Goal: Task Accomplishment & Management: Use online tool/utility

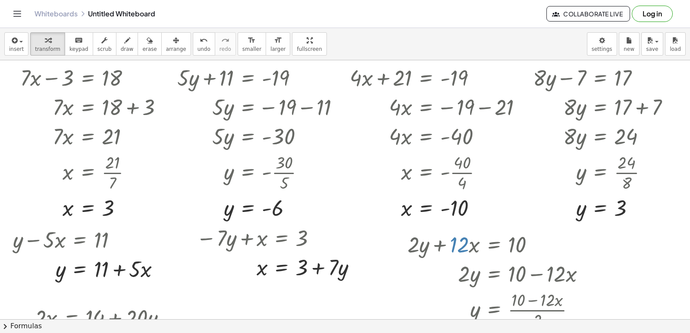
scroll to position [1554, 0]
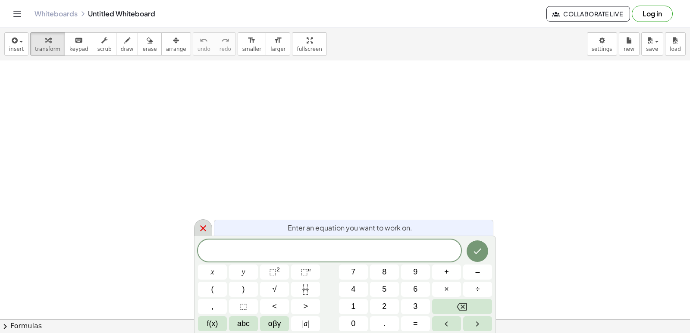
click at [203, 230] on icon at bounding box center [203, 228] width 10 height 10
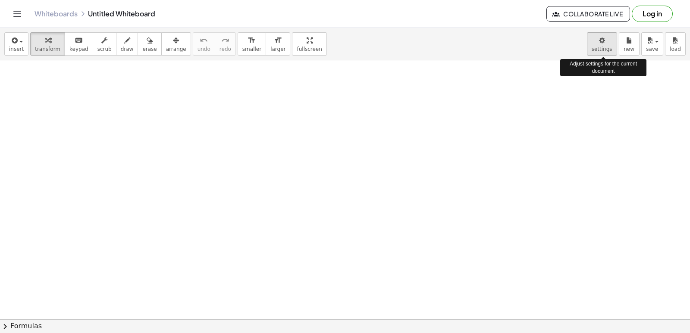
click at [607, 49] on body "Graspable Math Activities Get Started Activity Bank Assigned Work Classes White…" at bounding box center [345, 166] width 690 height 333
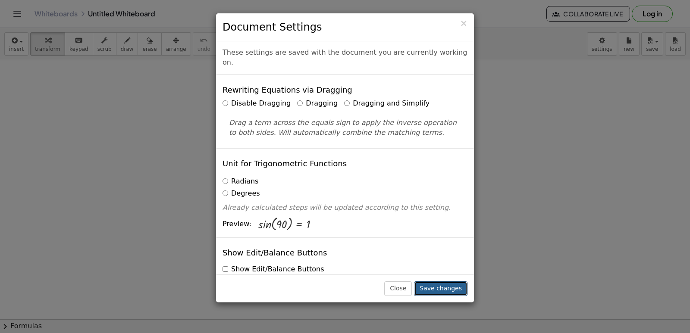
click at [460, 288] on button "Save changes" at bounding box center [440, 289] width 53 height 15
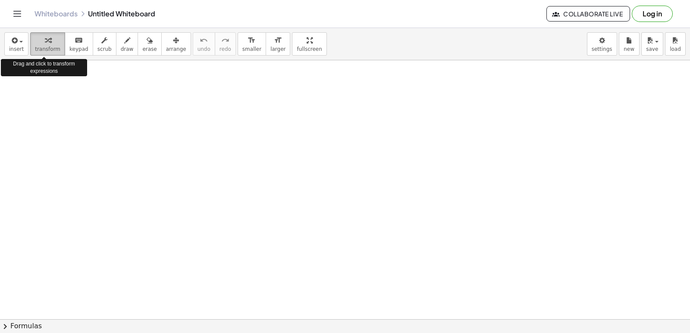
click at [45, 44] on icon "button" at bounding box center [48, 40] width 6 height 10
click at [39, 44] on div "button" at bounding box center [47, 40] width 25 height 10
click at [38, 41] on div "button" at bounding box center [47, 40] width 25 height 10
click at [41, 51] on button "transform" at bounding box center [47, 43] width 35 height 23
click at [48, 45] on div "button" at bounding box center [47, 40] width 25 height 10
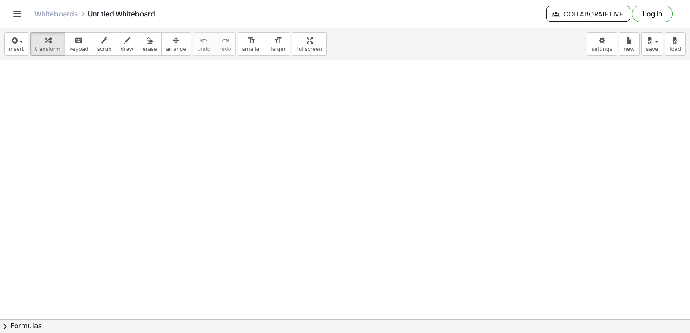
click at [35, 56] on div "insert select one: Math Expression Function Text Youtube Video Graphing Geometr…" at bounding box center [345, 44] width 690 height 32
drag, startPoint x: 60, startPoint y: 253, endPoint x: 69, endPoint y: 237, distance: 18.0
drag, startPoint x: 72, startPoint y: 230, endPoint x: 74, endPoint y: 225, distance: 5.8
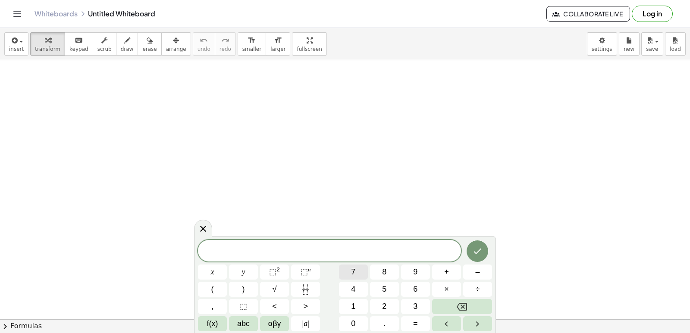
click at [354, 268] on span "7" at bounding box center [353, 273] width 4 height 12
click at [214, 272] on span "x" at bounding box center [212, 273] width 3 height 12
click at [484, 272] on button "–" at bounding box center [477, 272] width 29 height 15
click at [380, 305] on button "2" at bounding box center [384, 306] width 29 height 15
click at [301, 302] on button ">" at bounding box center [305, 306] width 29 height 15
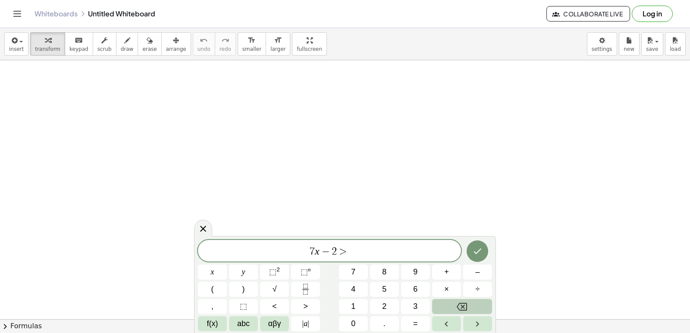
click at [461, 305] on icon "Backspace" at bounding box center [462, 307] width 10 height 10
click at [301, 304] on button ">" at bounding box center [305, 306] width 29 height 15
click at [417, 329] on span "=" at bounding box center [415, 324] width 5 height 12
click at [345, 267] on button "7" at bounding box center [353, 272] width 29 height 15
click at [468, 306] on button "Backspace" at bounding box center [462, 306] width 60 height 15
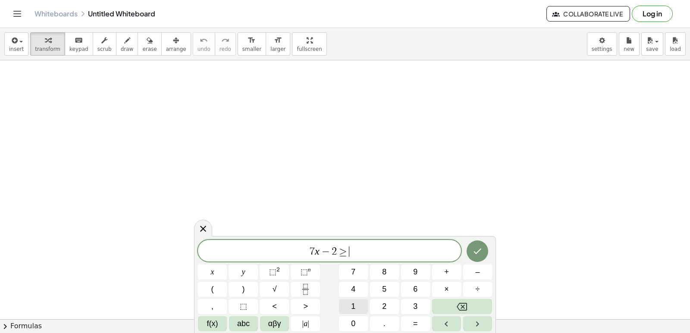
click at [354, 304] on button "1" at bounding box center [353, 306] width 29 height 15
click at [374, 301] on button "2" at bounding box center [384, 306] width 29 height 15
click at [480, 253] on icon "Done" at bounding box center [477, 251] width 10 height 10
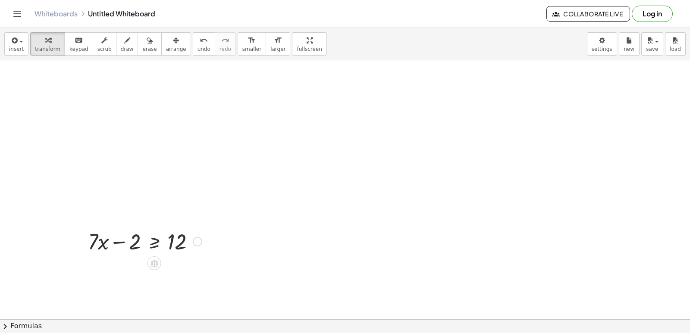
click at [111, 243] on div at bounding box center [145, 240] width 123 height 29
click at [119, 243] on div at bounding box center [145, 240] width 123 height 29
click at [155, 248] on div at bounding box center [145, 240] width 123 height 29
click at [155, 239] on div at bounding box center [145, 240] width 123 height 29
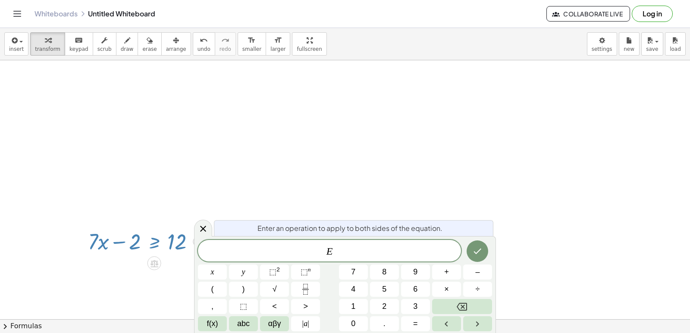
click at [155, 239] on div at bounding box center [145, 240] width 123 height 29
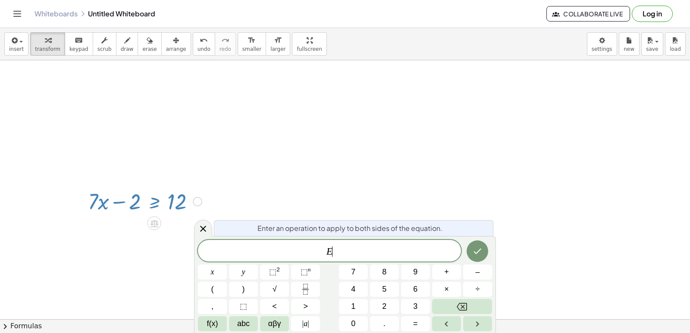
scroll to position [43, 0]
click at [481, 248] on icon "Done" at bounding box center [477, 251] width 10 height 10
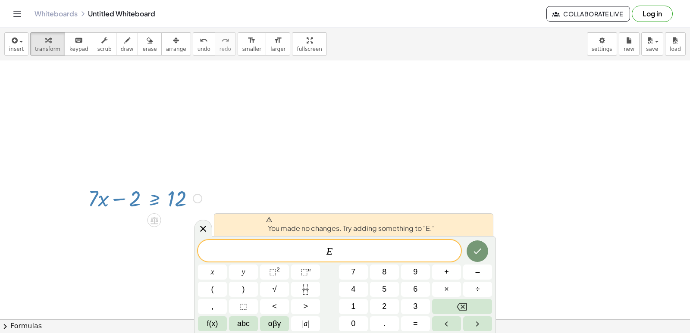
click at [382, 135] on div at bounding box center [345, 304] width 690 height 575
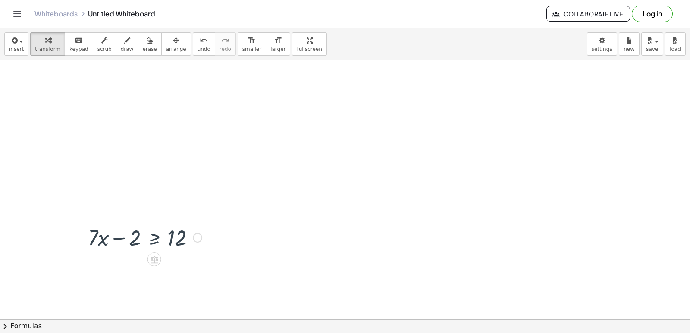
scroll to position [0, 0]
click at [175, 236] on div at bounding box center [145, 240] width 123 height 29
click at [163, 239] on div at bounding box center [145, 240] width 123 height 29
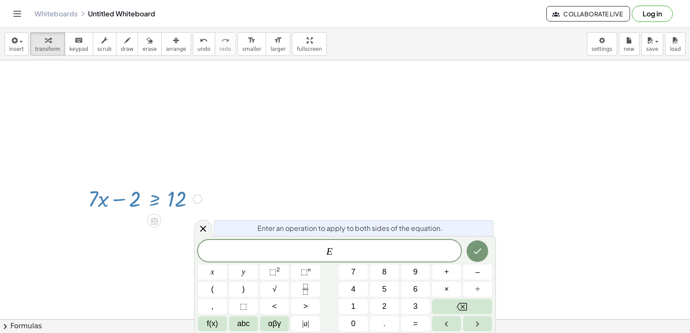
scroll to position [43, 0]
click at [508, 198] on div at bounding box center [345, 304] width 690 height 575
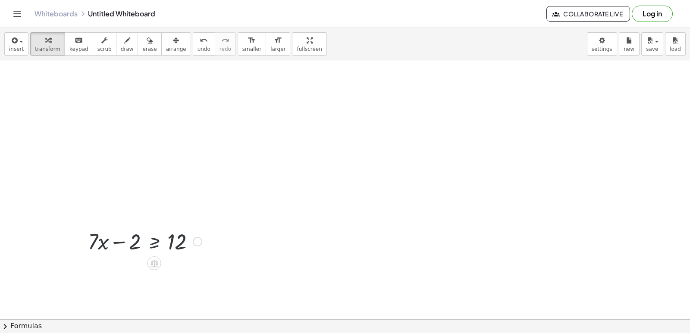
scroll to position [0, 0]
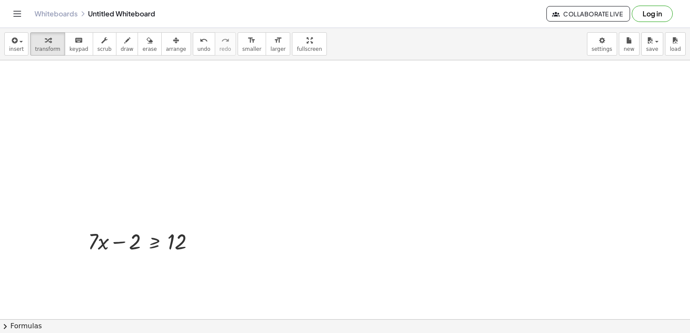
scroll to position [226, 0]
click at [438, 164] on div at bounding box center [345, 121] width 690 height 575
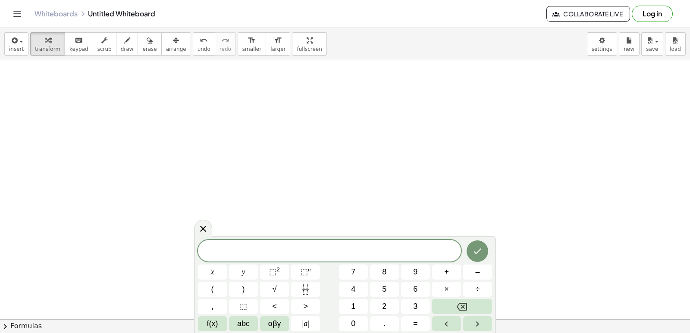
scroll to position [0, 0]
drag, startPoint x: 534, startPoint y: 206, endPoint x: 528, endPoint y: 198, distance: 10.5
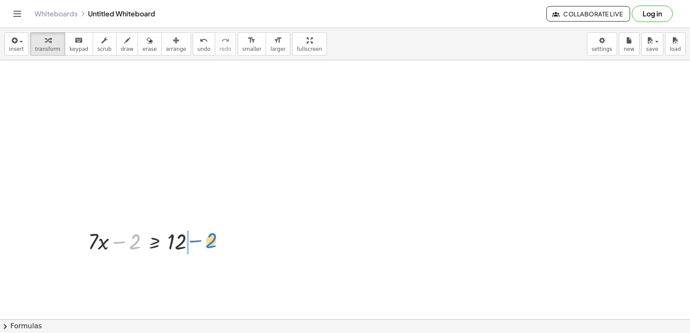
drag, startPoint x: 117, startPoint y: 239, endPoint x: 194, endPoint y: 237, distance: 76.8
click at [194, 237] on div at bounding box center [145, 240] width 123 height 29
drag, startPoint x: 682, startPoint y: 108, endPoint x: 690, endPoint y: 140, distance: 33.2
click at [690, 138] on div "+ · 7 · x − 2 ≥ 12 · 7 · x 2 ≥ 12 + + ×" at bounding box center [345, 189] width 690 height 259
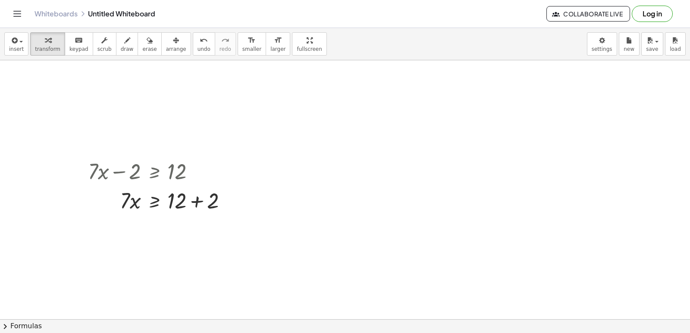
scroll to position [113, 0]
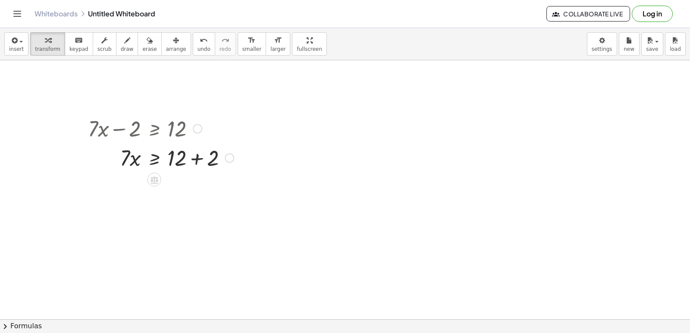
click at [198, 160] on div at bounding box center [161, 157] width 154 height 29
click at [135, 188] on div at bounding box center [161, 186] width 154 height 29
drag, startPoint x: 126, startPoint y: 186, endPoint x: 203, endPoint y: 186, distance: 76.4
click at [203, 186] on div at bounding box center [161, 186] width 154 height 29
click at [198, 48] on span "undo" at bounding box center [204, 49] width 13 height 6
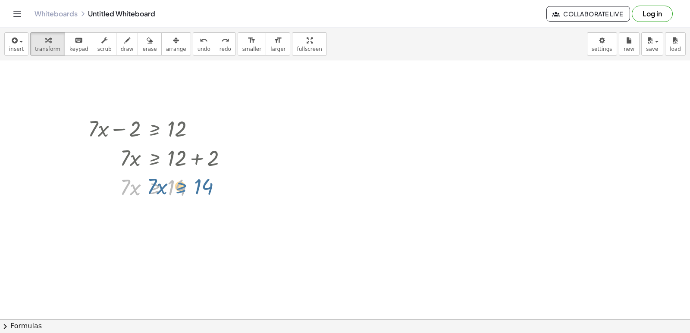
drag, startPoint x: 153, startPoint y: 185, endPoint x: 180, endPoint y: 184, distance: 27.2
click at [180, 184] on div at bounding box center [161, 186] width 154 height 29
click at [275, 196] on div at bounding box center [345, 234] width 690 height 575
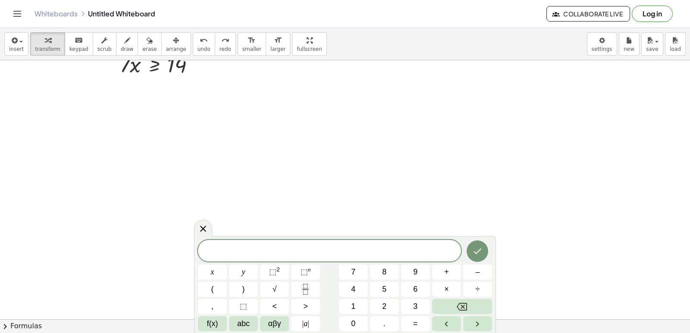
scroll to position [249, 0]
click at [386, 285] on span "5" at bounding box center [384, 290] width 4 height 12
click at [453, 292] on button "×" at bounding box center [446, 289] width 29 height 15
click at [451, 289] on button "×" at bounding box center [446, 289] width 29 height 15
click at [465, 301] on button "Backspace" at bounding box center [462, 306] width 60 height 15
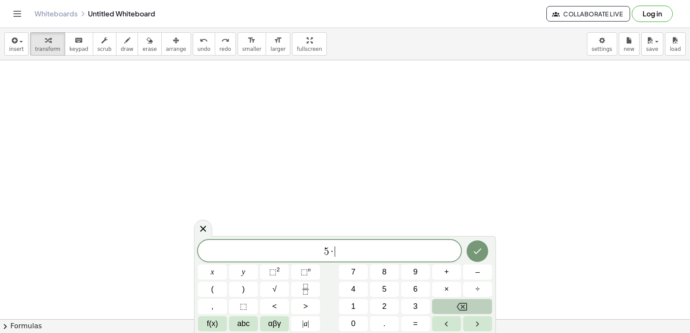
click at [465, 301] on button "Backspace" at bounding box center [462, 306] width 60 height 15
click at [215, 271] on button "x" at bounding box center [212, 272] width 29 height 15
click at [445, 264] on div "5 x x y ⬚ 2 ⬚ n 7 8 9 + – ( ) √ 4 5 6 × ÷ , ⬚ < > 1 2 3 f(x) abc αβγ | a | 0 . =" at bounding box center [345, 285] width 294 height 91
click at [447, 276] on span "+" at bounding box center [446, 273] width 5 height 12
click at [355, 299] on button "1" at bounding box center [353, 306] width 29 height 15
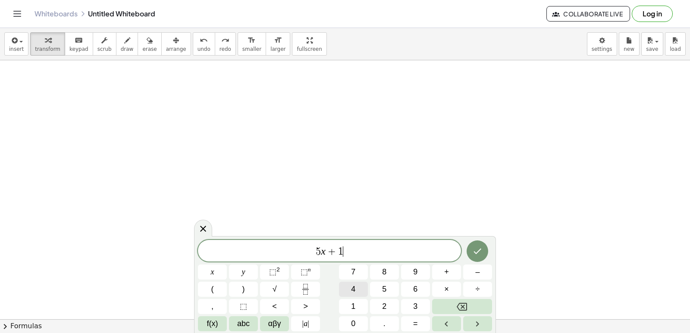
click at [359, 296] on button "4" at bounding box center [353, 289] width 29 height 15
click at [468, 303] on button "Backspace" at bounding box center [462, 306] width 60 height 15
click at [358, 309] on button "1" at bounding box center [353, 306] width 29 height 15
click at [280, 306] on button "<" at bounding box center [274, 306] width 29 height 15
click at [422, 322] on button "=" at bounding box center [415, 324] width 29 height 15
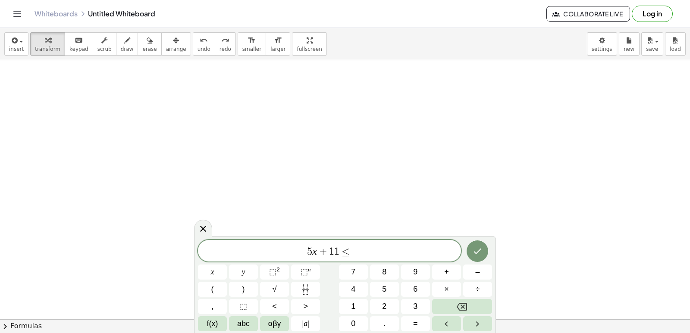
click at [471, 261] on div at bounding box center [477, 251] width 29 height 22
click at [468, 268] on button "–" at bounding box center [477, 272] width 29 height 15
click at [349, 307] on button "1" at bounding box center [353, 306] width 29 height 15
click at [418, 270] on span "9" at bounding box center [415, 273] width 4 height 12
click at [477, 245] on button "Done" at bounding box center [478, 252] width 22 height 22
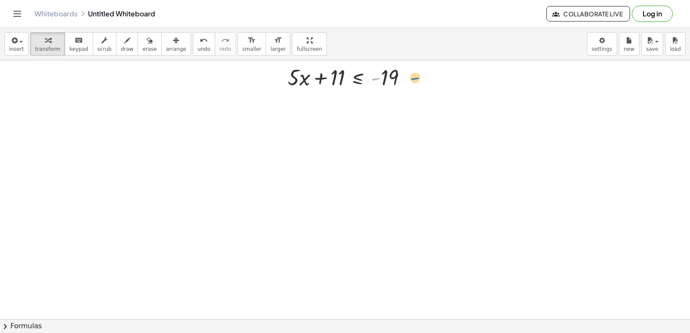
drag, startPoint x: 374, startPoint y: 81, endPoint x: 415, endPoint y: 80, distance: 40.6
click at [415, 80] on div at bounding box center [350, 76] width 135 height 29
drag, startPoint x: 318, startPoint y: 80, endPoint x: 391, endPoint y: 76, distance: 73.5
click at [391, 76] on div at bounding box center [350, 76] width 135 height 29
drag, startPoint x: 378, startPoint y: 104, endPoint x: 339, endPoint y: 126, distance: 44.4
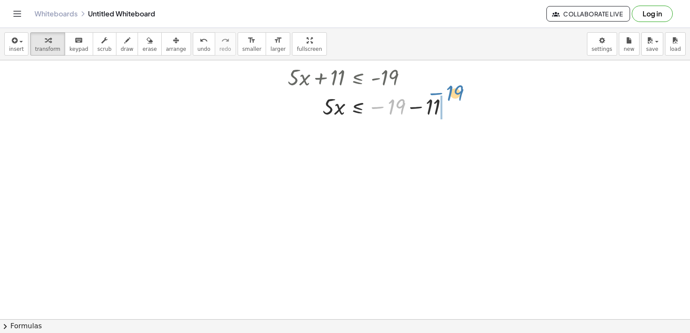
click at [444, 109] on div at bounding box center [371, 105] width 177 height 29
click at [336, 126] on div at bounding box center [345, 98] width 690 height 575
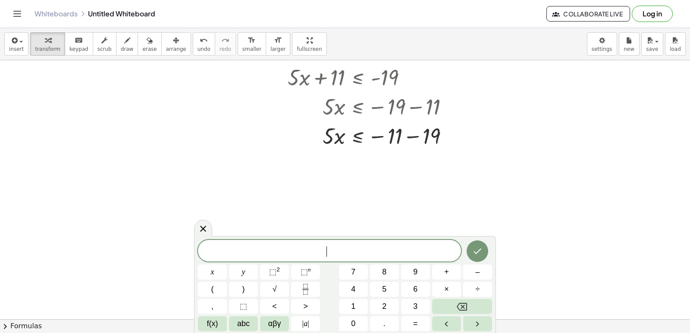
click at [377, 160] on div at bounding box center [345, 98] width 690 height 575
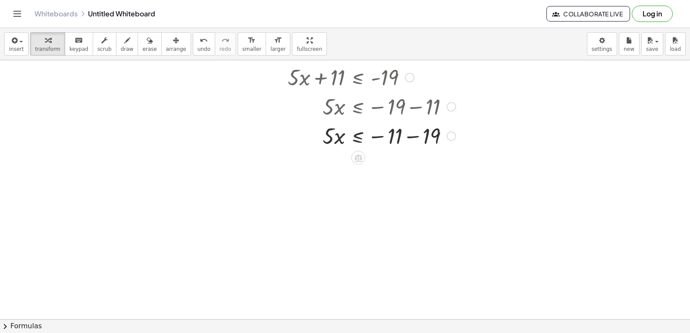
click at [410, 134] on div at bounding box center [371, 135] width 177 height 29
drag, startPoint x: 327, startPoint y: 167, endPoint x: 393, endPoint y: 185, distance: 68.9
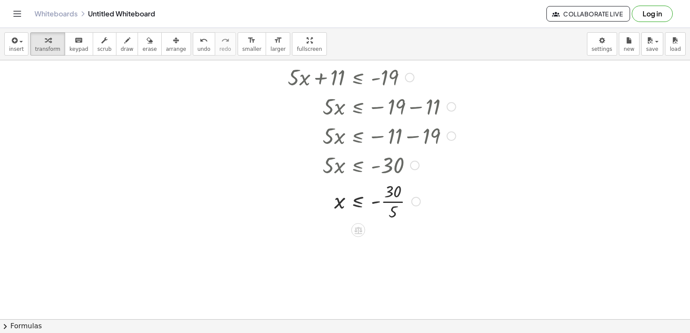
click at [387, 200] on div at bounding box center [371, 200] width 177 height 43
drag, startPoint x: 230, startPoint y: 183, endPoint x: 220, endPoint y: 178, distance: 11.2
click at [224, 180] on div at bounding box center [345, 98] width 690 height 575
drag, startPoint x: 119, startPoint y: 150, endPoint x: 217, endPoint y: 190, distance: 106.4
click at [186, 177] on div at bounding box center [345, 98] width 690 height 575
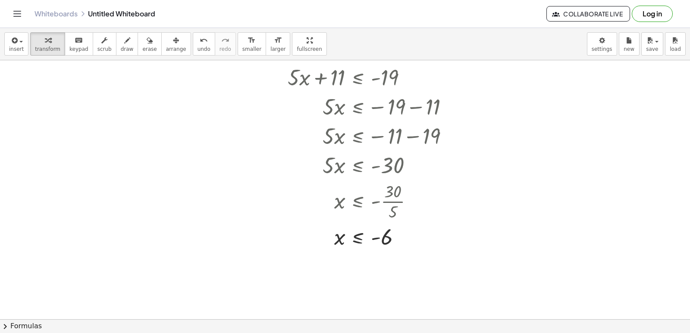
drag, startPoint x: 677, startPoint y: 154, endPoint x: 690, endPoint y: 180, distance: 29.1
click at [690, 180] on div "+ · 7 · x − 2 ≥ 12 · 7 · x ≥ + 12 + 2 · 7 · x ≥ 14 + · 5 · x + 11 ≤ - 19 · 5 · …" at bounding box center [345, 189] width 690 height 259
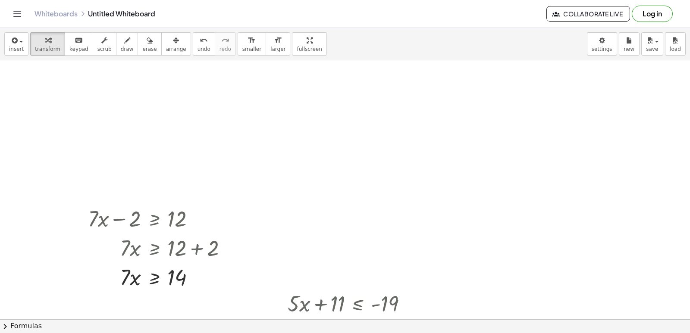
click at [616, 151] on div at bounding box center [345, 325] width 690 height 575
drag, startPoint x: 661, startPoint y: 134, endPoint x: 689, endPoint y: 203, distance: 74.7
click at [689, 203] on div "+ · 7 · x − 2 ≥ 12 · 7 · x ≥ + 12 + 2 · 7 · x ≥ 14 + · 5 · x + 11 ≤ - 19 · 5 · …" at bounding box center [345, 189] width 690 height 259
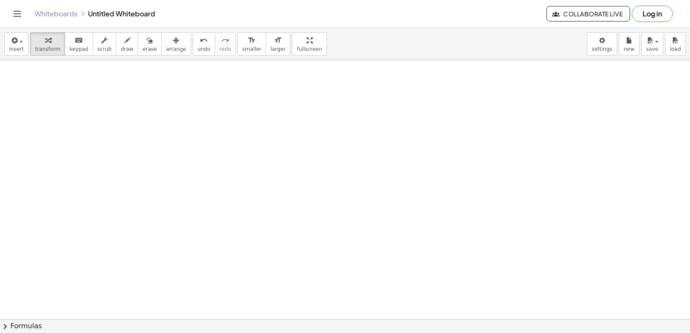
scroll to position [434, 0]
drag, startPoint x: 284, startPoint y: 195, endPoint x: 286, endPoint y: 180, distance: 15.6
click at [285, 181] on div at bounding box center [345, 16] width 690 height 778
click at [298, 155] on div at bounding box center [345, 16] width 690 height 778
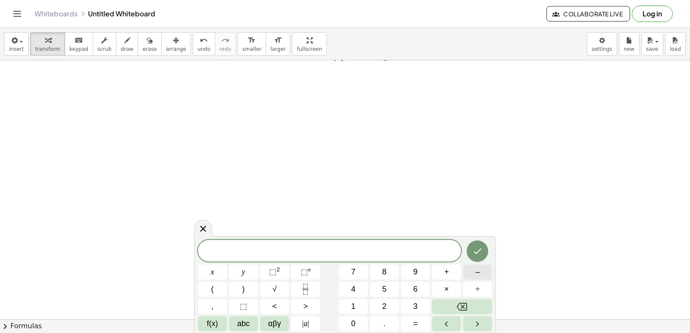
click at [471, 266] on button "–" at bounding box center [477, 272] width 29 height 15
click at [378, 307] on button "2" at bounding box center [384, 306] width 29 height 15
click at [209, 274] on button "x" at bounding box center [212, 272] width 29 height 15
click at [445, 277] on span "+" at bounding box center [446, 273] width 5 height 12
click at [350, 307] on div "− 2 x + ​ x y ⬚ 2 ⬚ n 7 8 9 + – ( ) √ 4 5 6 × ÷ , ⬚ < > 1 2 3 f(x) abc αβγ | a …" at bounding box center [345, 285] width 294 height 91
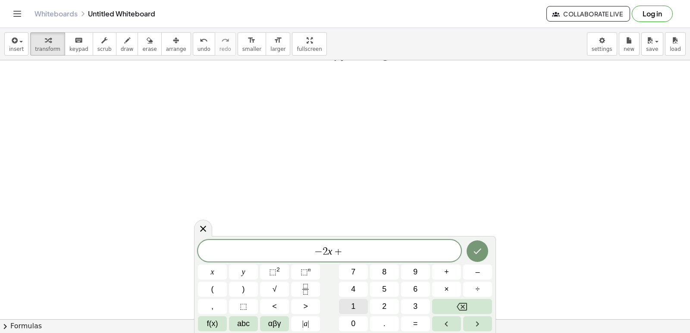
click at [356, 308] on button "1" at bounding box center [353, 306] width 29 height 15
click at [355, 317] on button "0" at bounding box center [353, 324] width 29 height 15
click at [310, 307] on button ">" at bounding box center [305, 306] width 29 height 15
click at [418, 326] on button "=" at bounding box center [415, 324] width 29 height 15
click at [379, 304] on button "2" at bounding box center [384, 306] width 29 height 15
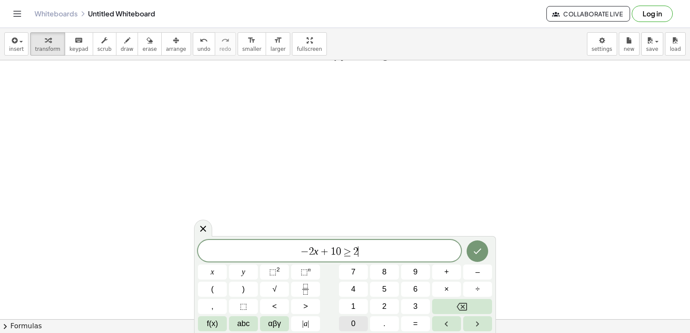
click at [352, 319] on span "0" at bounding box center [353, 324] width 4 height 12
click at [474, 251] on icon "Done" at bounding box center [477, 251] width 10 height 10
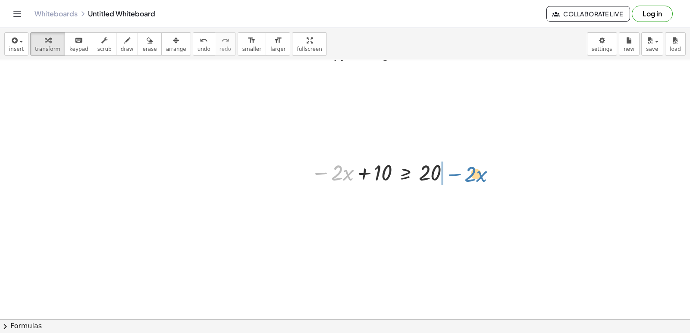
drag, startPoint x: 323, startPoint y: 180, endPoint x: 453, endPoint y: 182, distance: 129.9
click at [453, 182] on div at bounding box center [382, 171] width 151 height 29
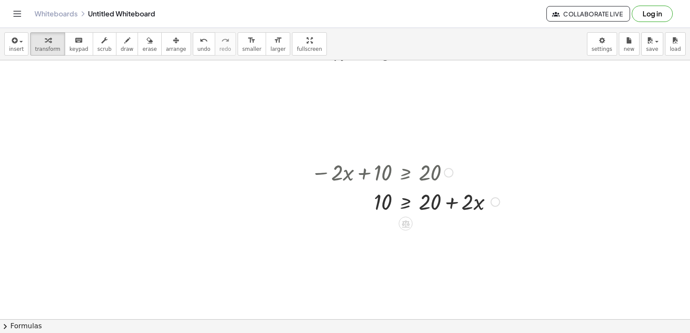
click at [448, 181] on div at bounding box center [406, 171] width 198 height 29
drag, startPoint x: 503, startPoint y: 156, endPoint x: 565, endPoint y: 129, distance: 67.2
click at [553, 134] on div "+ · 7 · x − 2 ≥ 12 · 7 · x ≥ + 12 + 2 · 7 · x ≥ 14 + · 5 · x + 11 ≤ - 19 · 5 · …" at bounding box center [345, 16] width 690 height 778
click at [200, 38] on icon "undo" at bounding box center [204, 40] width 8 height 10
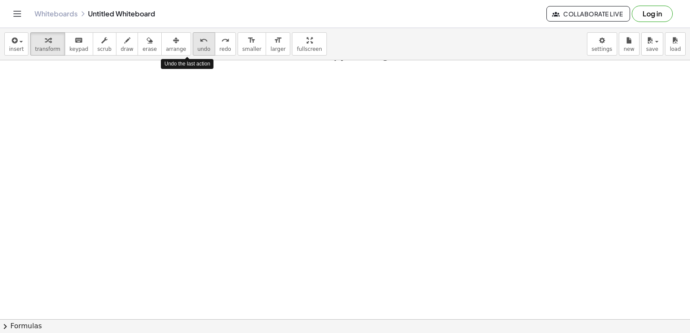
click at [200, 38] on icon "undo" at bounding box center [204, 40] width 8 height 10
click at [182, 134] on div at bounding box center [345, 16] width 690 height 778
drag, startPoint x: 233, startPoint y: 158, endPoint x: 242, endPoint y: 170, distance: 14.8
click at [242, 170] on div at bounding box center [345, 16] width 690 height 778
click at [305, 218] on div at bounding box center [345, 16] width 690 height 778
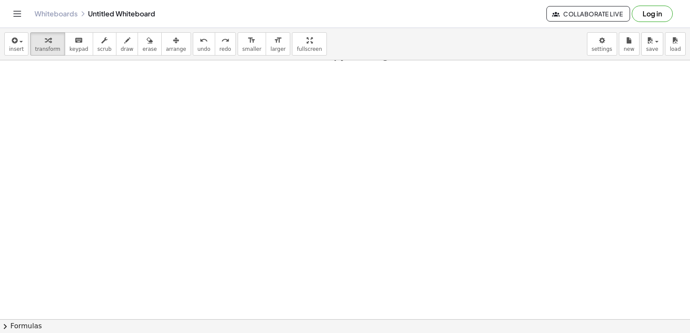
drag, startPoint x: 250, startPoint y: 136, endPoint x: 252, endPoint y: 146, distance: 10.7
click at [252, 146] on div at bounding box center [345, 16] width 690 height 778
click at [250, 148] on div at bounding box center [345, 16] width 690 height 778
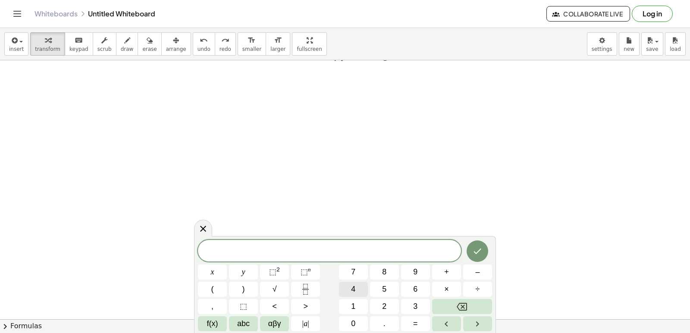
click at [349, 286] on button "4" at bounding box center [353, 289] width 29 height 15
click at [477, 275] on span "–" at bounding box center [477, 273] width 4 height 12
click at [349, 288] on button "4" at bounding box center [353, 289] width 29 height 15
click at [218, 271] on button "x" at bounding box center [212, 272] width 29 height 15
click at [312, 248] on span "​ 4 − 4 x" at bounding box center [329, 252] width 263 height 12
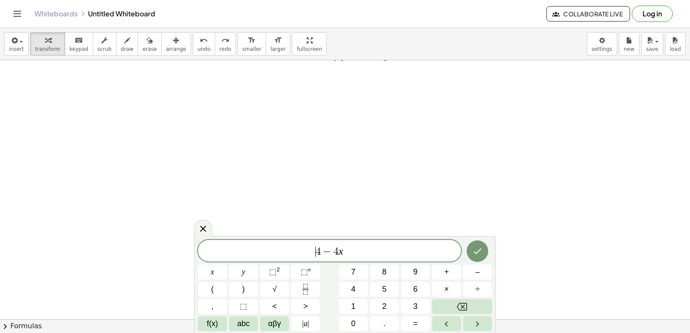
click at [484, 263] on div "​ 4 − 4 x x y ⬚ 2 ⬚ n 7 8 9 + – ( ) √ 4 5 6 × ÷ , ⬚ < > 1 2 3 f(x) abc αβγ | a …" at bounding box center [345, 285] width 294 height 91
click at [472, 306] on button "Backspace" at bounding box center [462, 306] width 60 height 15
click at [431, 246] on span "​ 4 − 4 x" at bounding box center [329, 252] width 263 height 12
click at [472, 296] on button "÷" at bounding box center [477, 289] width 29 height 15
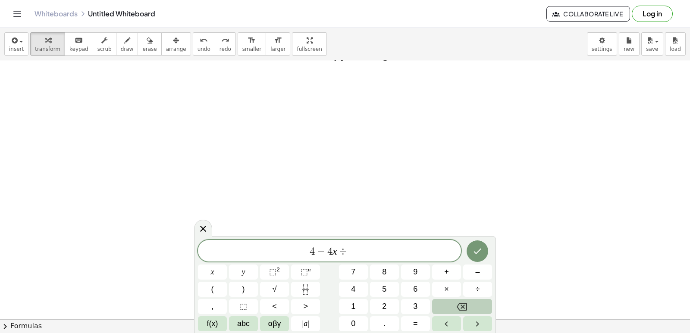
click at [468, 308] on button "Backspace" at bounding box center [462, 306] width 60 height 15
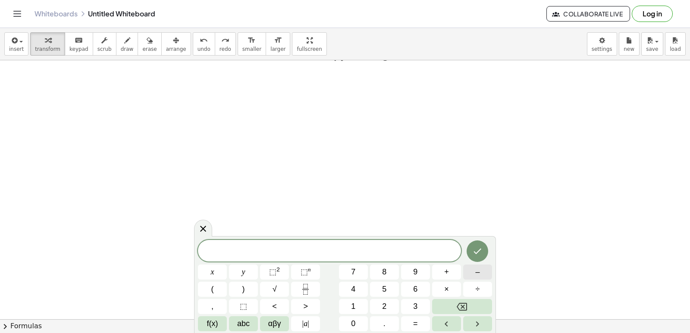
click at [477, 269] on span "–" at bounding box center [477, 273] width 4 height 12
click at [361, 286] on button "4" at bounding box center [353, 289] width 29 height 15
click at [216, 272] on button "x" at bounding box center [212, 272] width 29 height 15
click at [484, 272] on button "–" at bounding box center [477, 272] width 29 height 15
click at [355, 310] on span "1" at bounding box center [353, 307] width 4 height 12
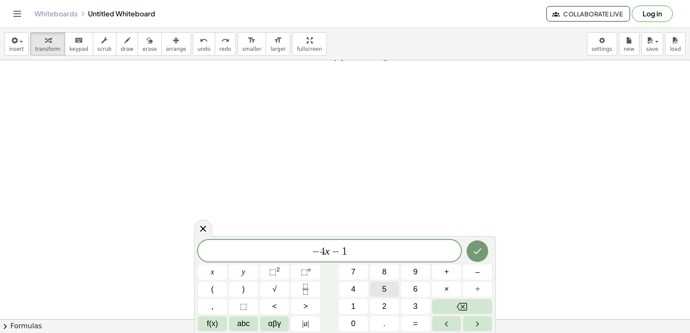
click at [380, 288] on button "5" at bounding box center [384, 289] width 29 height 15
click at [302, 301] on button ">" at bounding box center [305, 306] width 29 height 15
click at [358, 290] on button "4" at bounding box center [353, 289] width 29 height 15
click at [383, 287] on button "5" at bounding box center [384, 289] width 29 height 15
click at [477, 248] on icon "Done" at bounding box center [477, 251] width 10 height 10
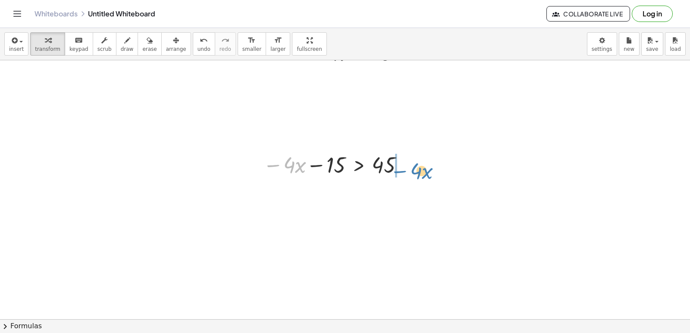
drag, startPoint x: 280, startPoint y: 175, endPoint x: 410, endPoint y: 174, distance: 130.3
click at [410, 176] on div at bounding box center [335, 164] width 152 height 29
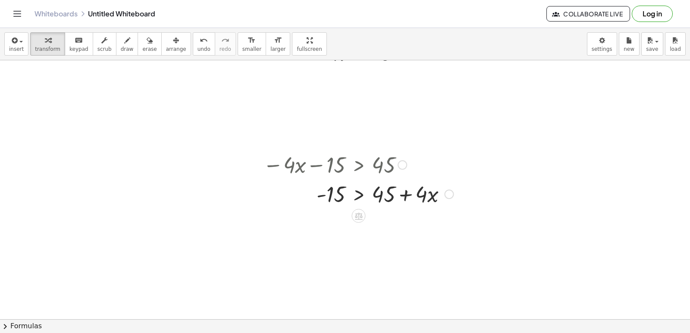
click at [405, 192] on div at bounding box center [358, 193] width 199 height 29
drag, startPoint x: 331, startPoint y: 195, endPoint x: 440, endPoint y: 195, distance: 109.1
click at [442, 196] on div at bounding box center [358, 193] width 199 height 29
click at [193, 34] on button "undo undo" at bounding box center [204, 43] width 22 height 23
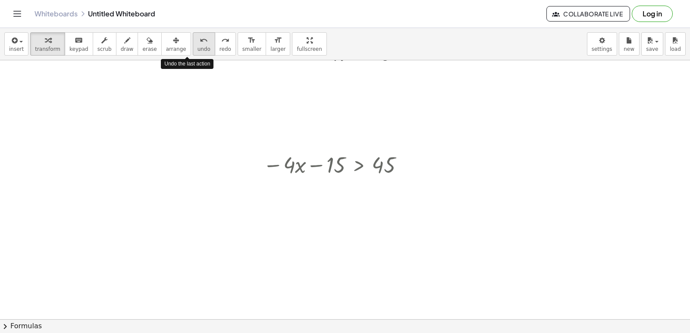
click at [193, 34] on button "undo undo" at bounding box center [204, 43] width 22 height 23
drag, startPoint x: 537, startPoint y: 124, endPoint x: 580, endPoint y: 184, distance: 73.3
click at [580, 189] on div at bounding box center [345, 16] width 690 height 778
click at [193, 40] on button "undo undo" at bounding box center [204, 43] width 22 height 23
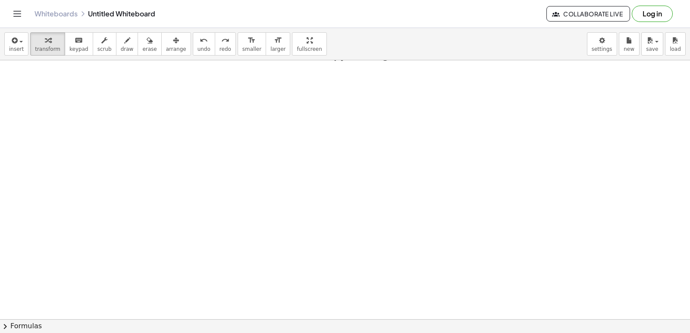
drag, startPoint x: 239, startPoint y: 226, endPoint x: 238, endPoint y: 220, distance: 6.5
click at [239, 222] on div at bounding box center [345, 16] width 690 height 778
click at [342, 194] on div at bounding box center [345, 16] width 690 height 778
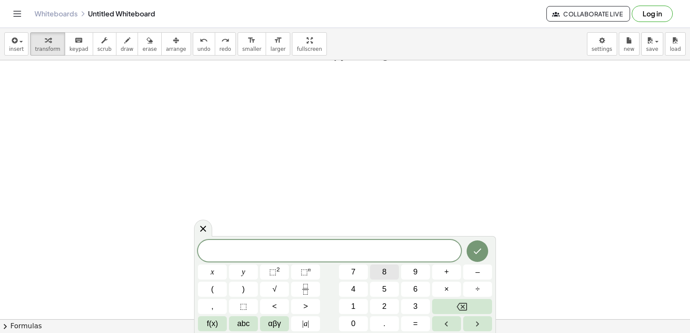
click at [391, 274] on button "8" at bounding box center [384, 272] width 29 height 15
click at [213, 273] on span "x" at bounding box center [212, 273] width 3 height 12
click at [489, 273] on button "–" at bounding box center [477, 272] width 29 height 15
click at [421, 304] on button "3" at bounding box center [415, 306] width 29 height 15
click at [271, 305] on button "<" at bounding box center [274, 306] width 29 height 15
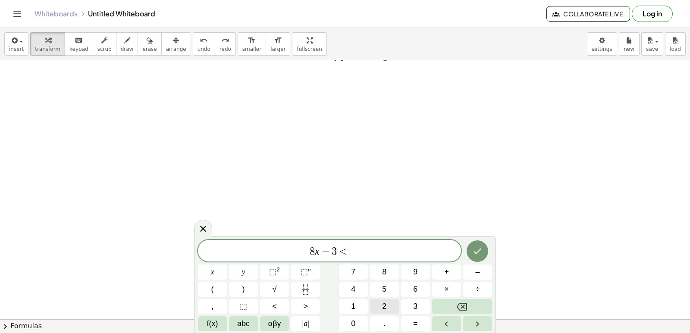
click at [383, 305] on span "2" at bounding box center [384, 307] width 4 height 12
click at [354, 305] on span "1" at bounding box center [353, 307] width 4 height 12
drag, startPoint x: 486, startPoint y: 242, endPoint x: 478, endPoint y: 246, distance: 8.5
click at [480, 245] on div at bounding box center [477, 251] width 29 height 22
click at [478, 246] on icon "Done" at bounding box center [477, 251] width 10 height 10
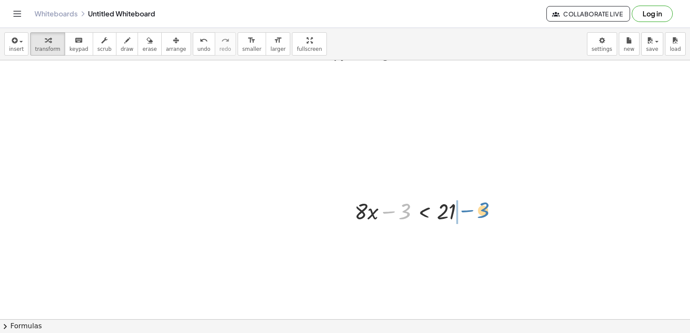
drag, startPoint x: 386, startPoint y: 210, endPoint x: 466, endPoint y: 206, distance: 80.3
click at [466, 206] on div at bounding box center [413, 210] width 126 height 29
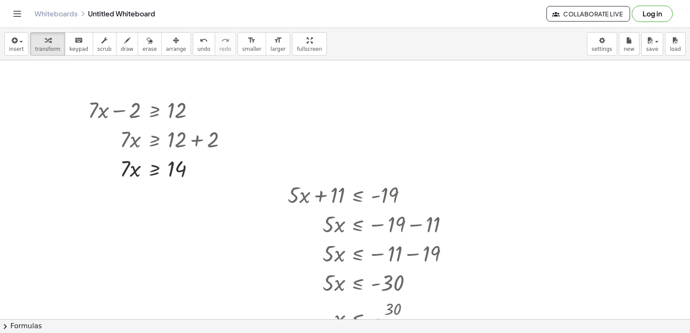
scroll to position [56, 0]
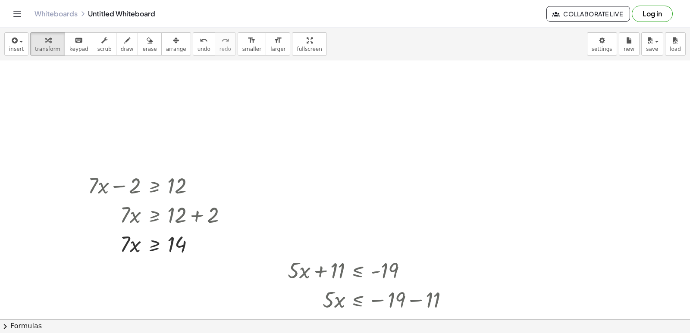
drag, startPoint x: 680, startPoint y: 167, endPoint x: 677, endPoint y: 237, distance: 70.0
drag, startPoint x: 678, startPoint y: 220, endPoint x: 672, endPoint y: 174, distance: 46.1
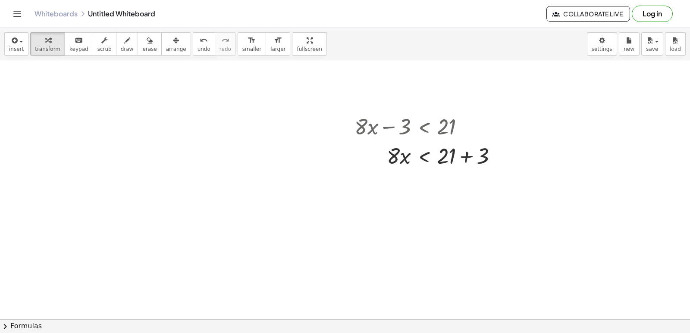
scroll to position [669, 0]
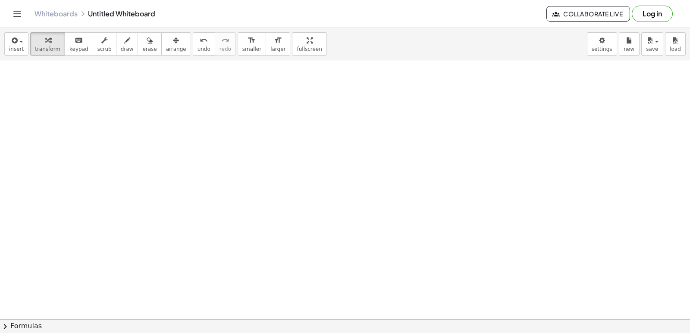
drag, startPoint x: 681, startPoint y: 155, endPoint x: 684, endPoint y: 126, distance: 29.1
click at [684, 126] on div "+ · 7 · x − 2 ≥ 12 · 7 · x ≥ + 12 + 2 · 7 · x ≥ 14 + · 5 · x + 11 ≤ - 19 · 5 · …" at bounding box center [345, 189] width 690 height 259
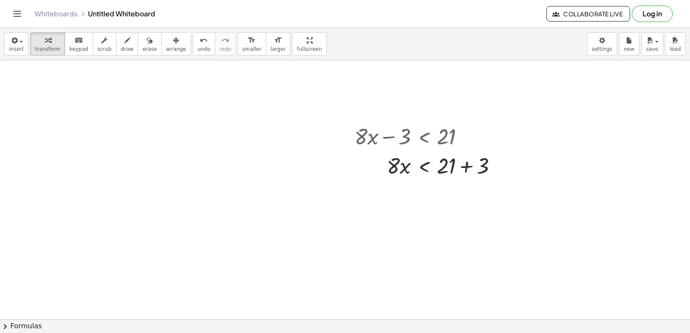
scroll to position [514, 0]
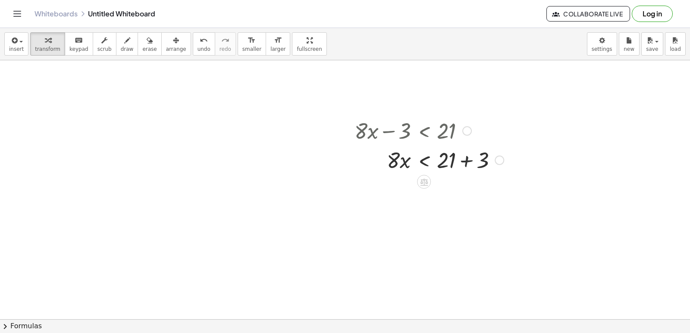
click at [467, 161] on div at bounding box center [429, 159] width 158 height 29
drag, startPoint x: 388, startPoint y: 179, endPoint x: 441, endPoint y: 198, distance: 56.6
click at [441, 198] on div at bounding box center [429, 188] width 158 height 29
click at [453, 224] on div at bounding box center [429, 225] width 158 height 43
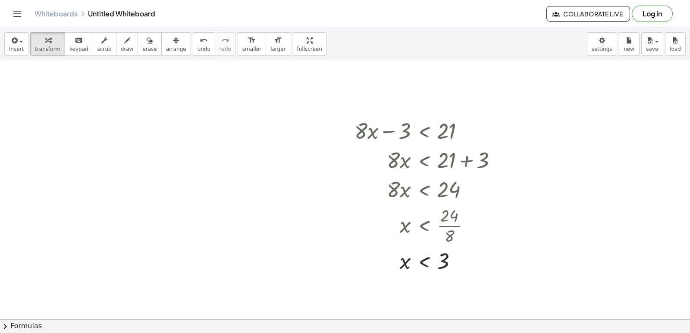
scroll to position [741, 0]
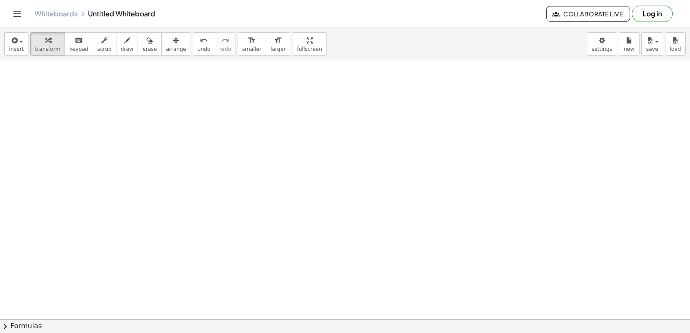
drag, startPoint x: 518, startPoint y: 219, endPoint x: 431, endPoint y: 211, distance: 87.4
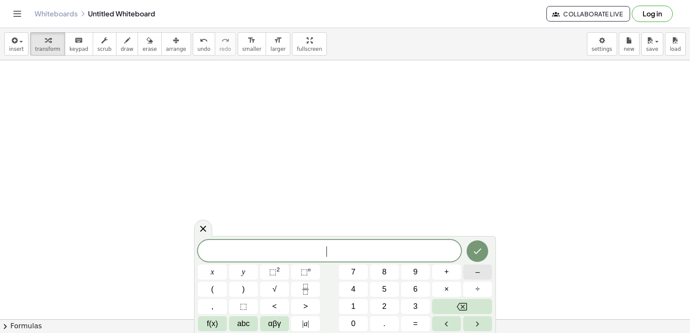
click at [477, 276] on span "–" at bounding box center [477, 273] width 4 height 12
click at [420, 288] on button "6" at bounding box center [415, 289] width 29 height 15
click at [220, 273] on button "x" at bounding box center [212, 272] width 29 height 15
click at [487, 268] on button "–" at bounding box center [477, 272] width 29 height 15
click at [388, 311] on button "2" at bounding box center [384, 306] width 29 height 15
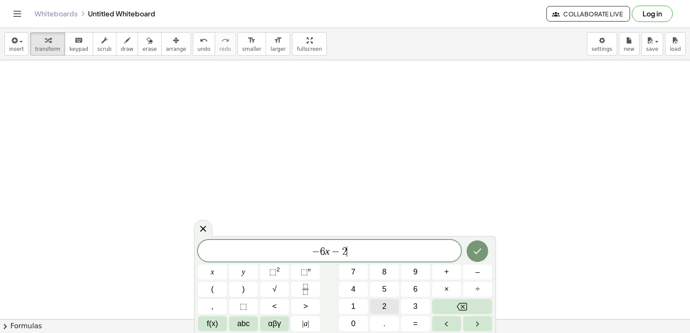
click at [388, 311] on button "2" at bounding box center [384, 306] width 29 height 15
click at [305, 305] on button ">" at bounding box center [305, 306] width 29 height 15
click at [421, 330] on button "=" at bounding box center [415, 324] width 29 height 15
click at [388, 308] on button "2" at bounding box center [384, 306] width 29 height 15
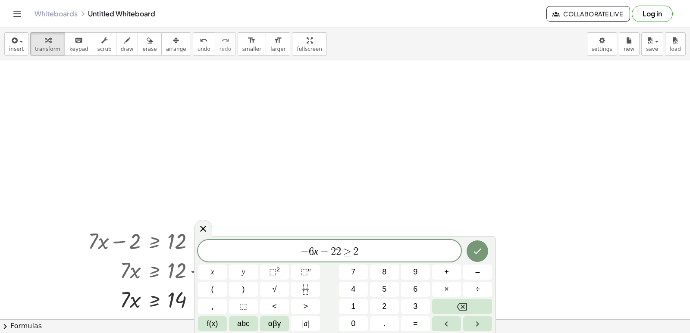
scroll to position [0, 0]
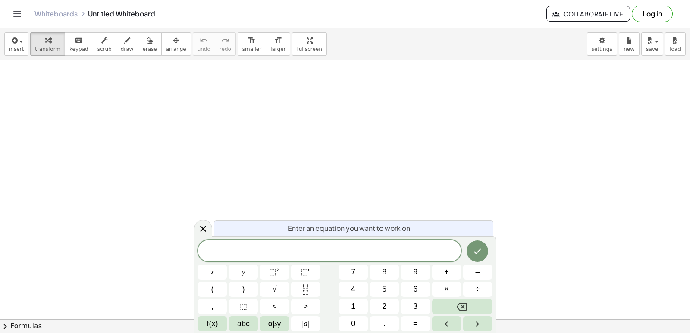
scroll to position [87, 0]
click at [202, 230] on icon at bounding box center [203, 229] width 6 height 6
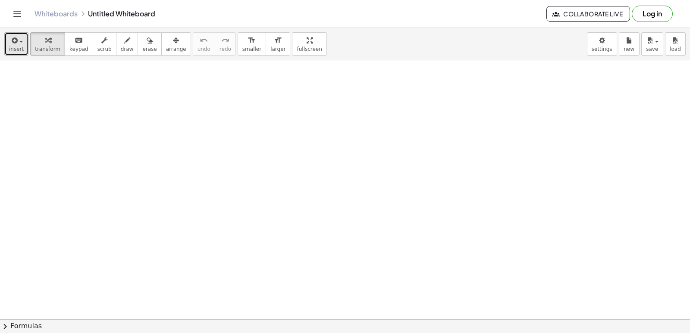
click at [13, 44] on icon "button" at bounding box center [14, 40] width 8 height 10
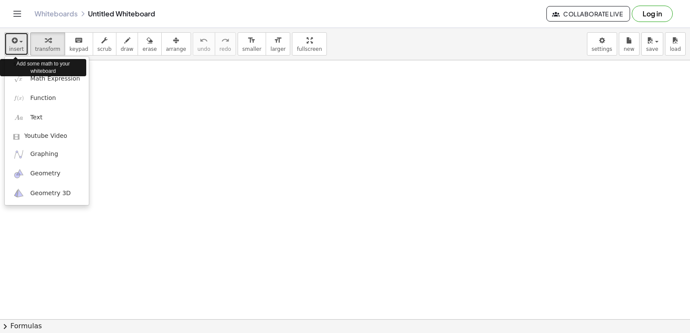
click at [15, 48] on span "insert" at bounding box center [16, 49] width 15 height 6
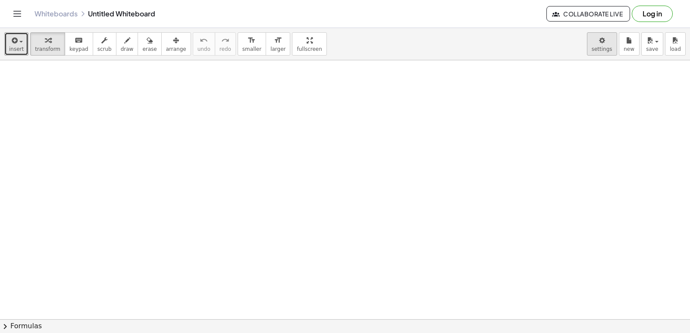
click at [608, 44] on body "Graspable Math Activities Get Started Activity Bank Assigned Work Classes White…" at bounding box center [345, 166] width 690 height 333
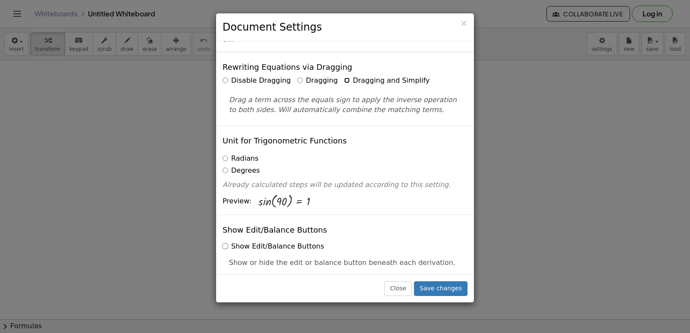
scroll to position [43, 0]
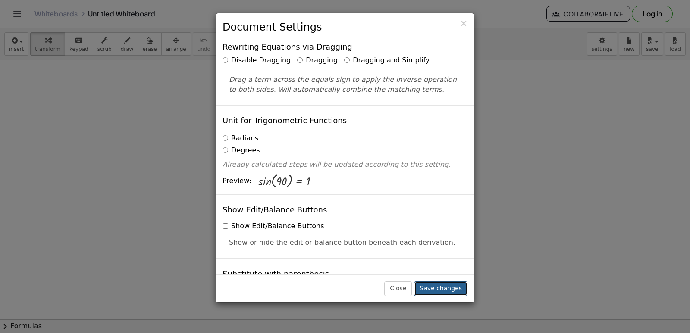
click at [442, 292] on button "Save changes" at bounding box center [440, 289] width 53 height 15
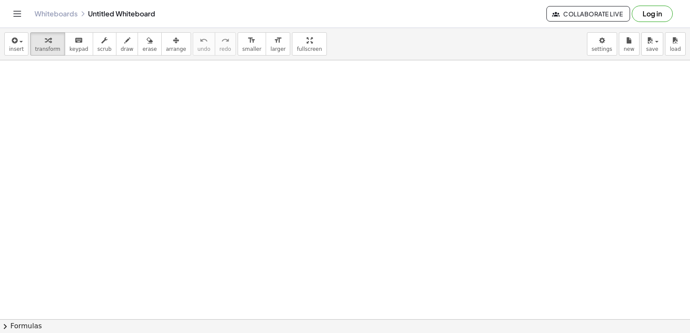
click at [341, 140] on div at bounding box center [345, 233] width 690 height 519
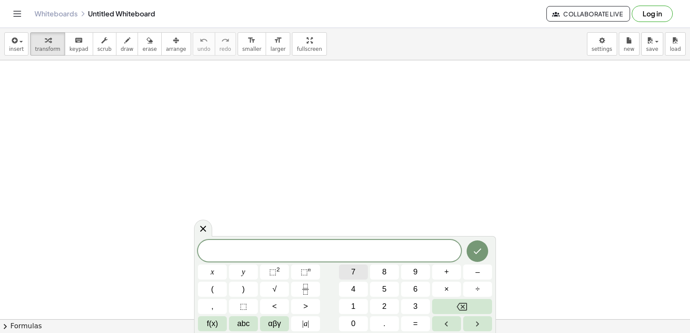
click at [352, 274] on span "7" at bounding box center [353, 273] width 4 height 12
click at [207, 270] on button "x" at bounding box center [212, 272] width 29 height 15
click at [475, 276] on button "–" at bounding box center [477, 272] width 29 height 15
click at [421, 267] on button "9" at bounding box center [415, 272] width 29 height 15
drag, startPoint x: 362, startPoint y: 213, endPoint x: 353, endPoint y: 215, distance: 9.3
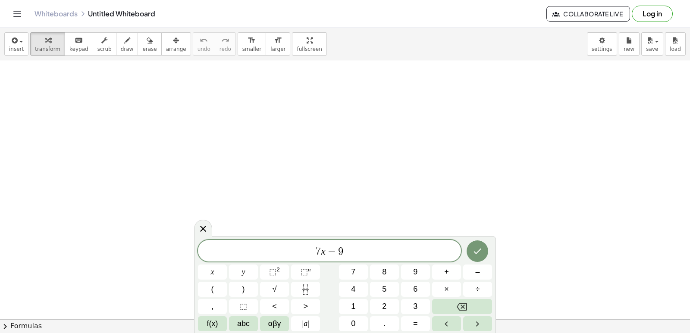
click at [362, 213] on div at bounding box center [345, 233] width 690 height 519
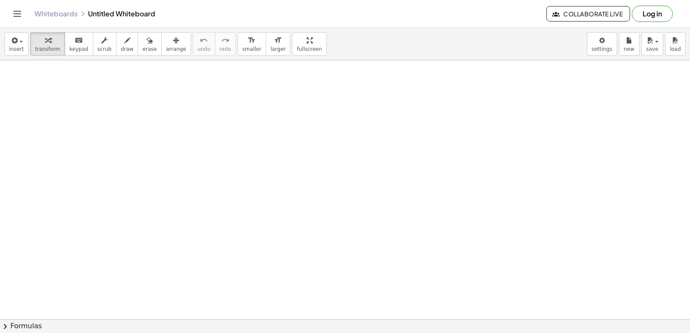
click at [359, 270] on div at bounding box center [345, 233] width 690 height 519
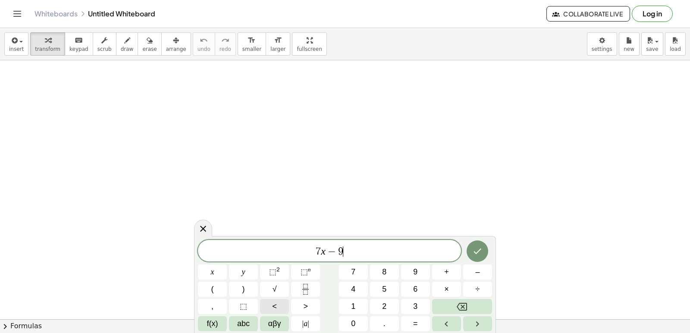
click at [280, 304] on button "<" at bounding box center [274, 306] width 29 height 15
click at [418, 323] on span "=" at bounding box center [415, 324] width 5 height 12
click at [353, 305] on span "1" at bounding box center [353, 307] width 4 height 12
click at [352, 307] on span "1" at bounding box center [353, 307] width 4 height 12
click at [459, 306] on icon "Backspace" at bounding box center [462, 307] width 10 height 10
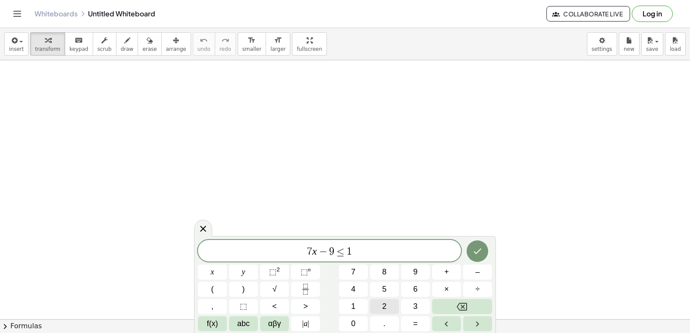
click at [377, 304] on button "2" at bounding box center [384, 306] width 29 height 15
click at [472, 245] on button "Done" at bounding box center [478, 252] width 22 height 22
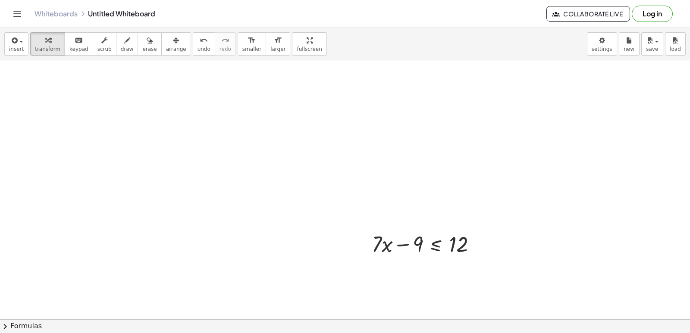
scroll to position [173, 0]
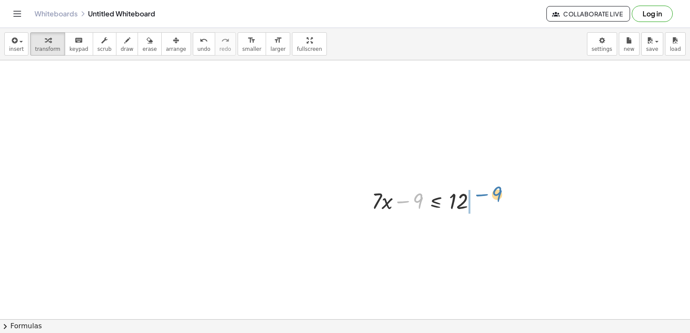
drag, startPoint x: 404, startPoint y: 202, endPoint x: 483, endPoint y: 195, distance: 79.2
click at [483, 195] on div at bounding box center [428, 200] width 120 height 29
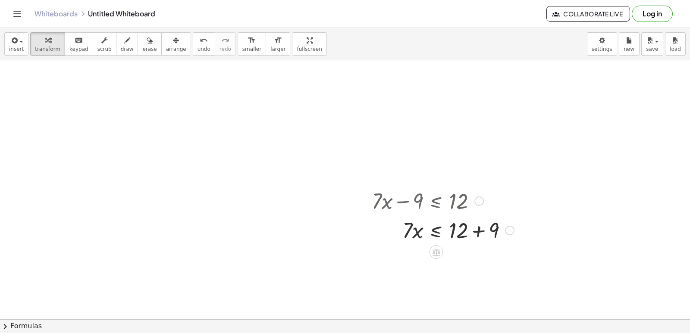
click at [482, 234] on div at bounding box center [443, 229] width 151 height 29
drag, startPoint x: 403, startPoint y: 274, endPoint x: 459, endPoint y: 288, distance: 58.3
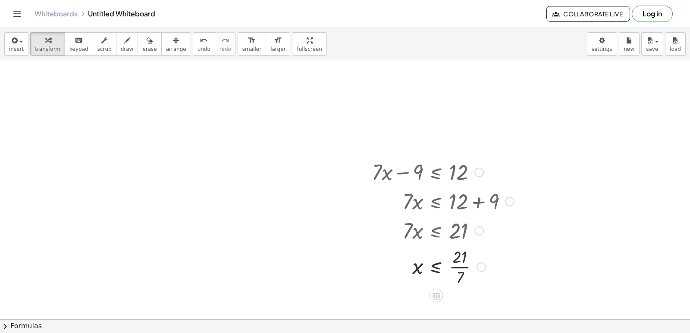
scroll to position [216, 0]
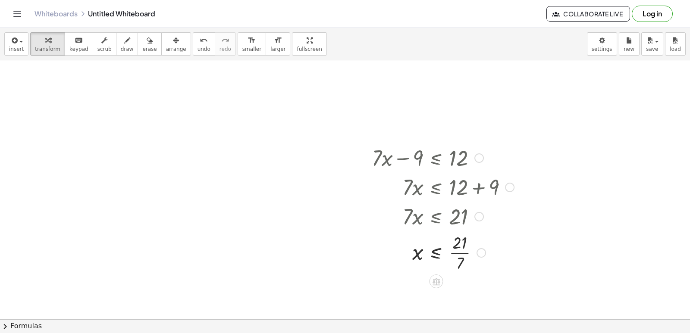
click at [462, 250] on div at bounding box center [443, 252] width 151 height 43
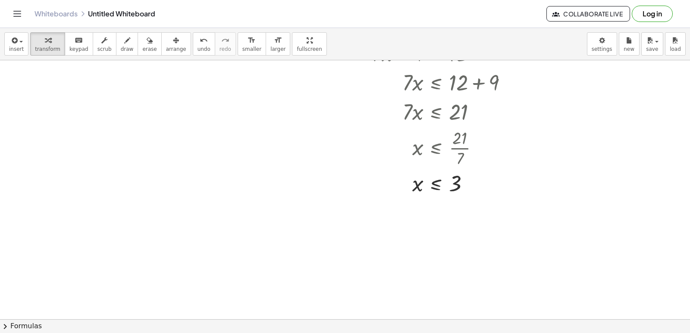
scroll to position [346, 0]
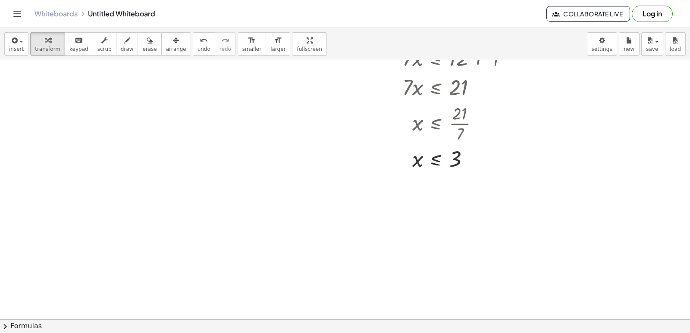
click at [256, 192] on div at bounding box center [345, 104] width 690 height 778
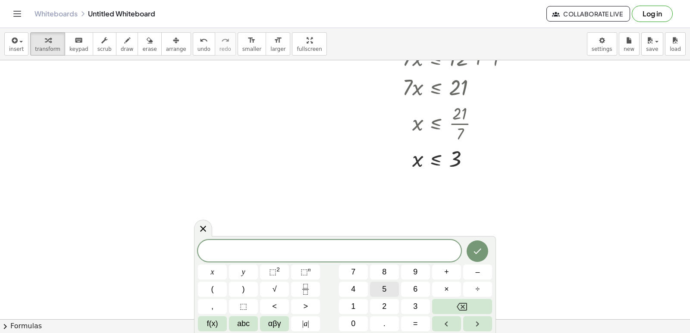
click at [392, 285] on button "5" at bounding box center [384, 289] width 29 height 15
click at [221, 269] on button "x" at bounding box center [212, 272] width 29 height 15
click at [486, 273] on button "–" at bounding box center [477, 272] width 29 height 15
click at [344, 311] on button "1" at bounding box center [353, 306] width 29 height 15
click at [348, 285] on button "4" at bounding box center [353, 289] width 29 height 15
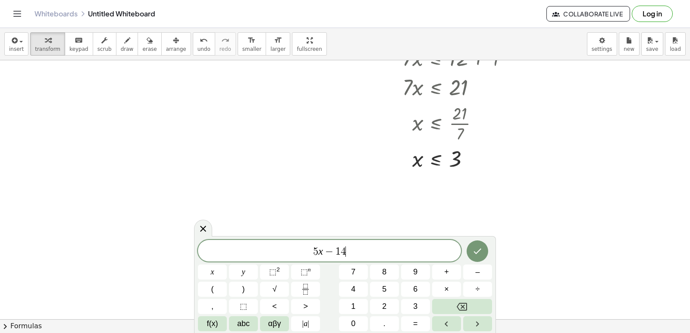
click at [311, 306] on button ">" at bounding box center [305, 306] width 29 height 15
click at [418, 326] on button "=" at bounding box center [415, 324] width 29 height 15
click at [355, 312] on span "1" at bounding box center [353, 307] width 4 height 12
click at [418, 287] on span "6" at bounding box center [415, 290] width 4 height 12
click at [483, 245] on button "Done" at bounding box center [478, 252] width 22 height 22
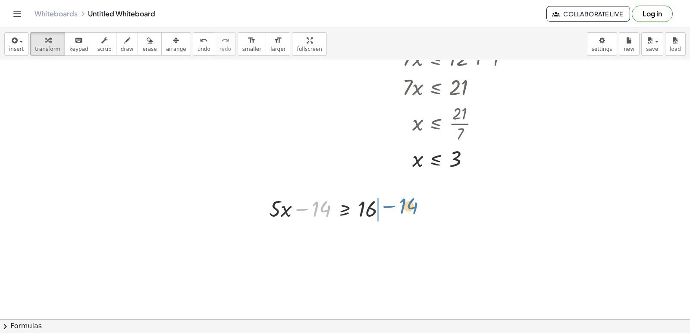
drag, startPoint x: 318, startPoint y: 222, endPoint x: 401, endPoint y: 211, distance: 84.4
click at [395, 208] on div at bounding box center [331, 208] width 132 height 29
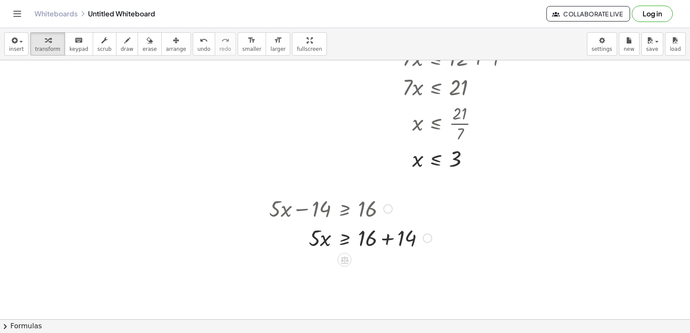
click at [388, 239] on div at bounding box center [350, 237] width 171 height 29
drag, startPoint x: 312, startPoint y: 270, endPoint x: 377, endPoint y: 293, distance: 69.2
drag, startPoint x: 369, startPoint y: 266, endPoint x: 365, endPoint y: 277, distance: 11.1
click at [368, 266] on div at bounding box center [350, 266] width 171 height 43
click at [102, 207] on div at bounding box center [345, 104] width 690 height 778
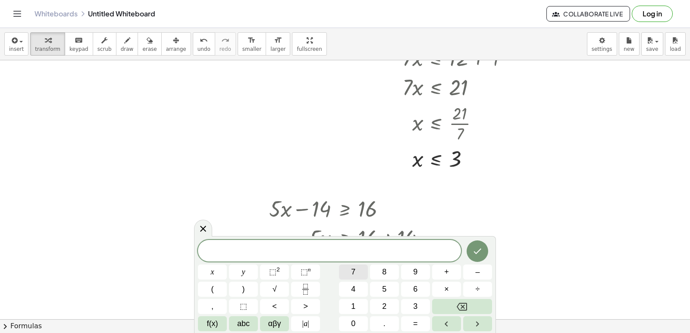
click at [352, 274] on span "7" at bounding box center [353, 273] width 4 height 12
click at [214, 273] on button "x" at bounding box center [212, 272] width 29 height 15
click at [438, 275] on button "+" at bounding box center [446, 272] width 29 height 15
click at [418, 290] on span "6" at bounding box center [415, 290] width 4 height 12
click at [282, 306] on button "<" at bounding box center [274, 306] width 29 height 15
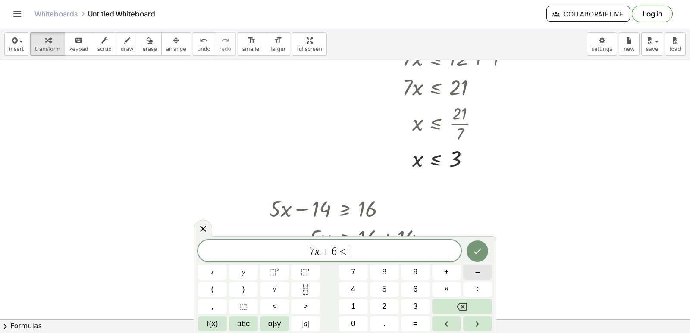
click at [474, 270] on button "–" at bounding box center [477, 272] width 29 height 15
click at [360, 307] on button "1" at bounding box center [353, 306] width 29 height 15
click at [389, 280] on div "7 x + 6 < − 1 ​ x y ⬚ 2 ⬚ n 7 8 9 + – ( ) √ 4 5 6 × ÷ , ⬚ < > 1 2 3 f(x) abc αβ…" at bounding box center [345, 285] width 294 height 91
click at [384, 286] on span "5" at bounding box center [384, 290] width 4 height 12
click at [473, 253] on icon "Done" at bounding box center [477, 251] width 10 height 10
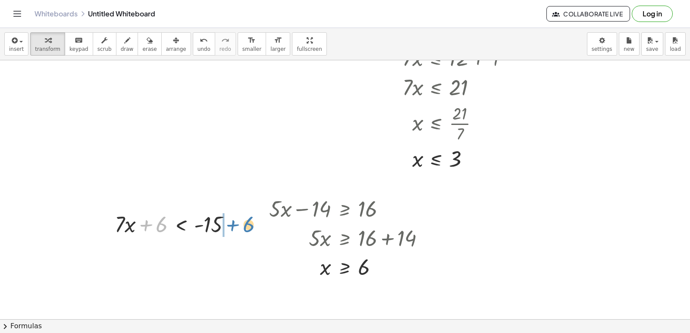
drag, startPoint x: 160, startPoint y: 226, endPoint x: 244, endPoint y: 226, distance: 83.7
click at [240, 226] on div at bounding box center [211, 223] width 138 height 29
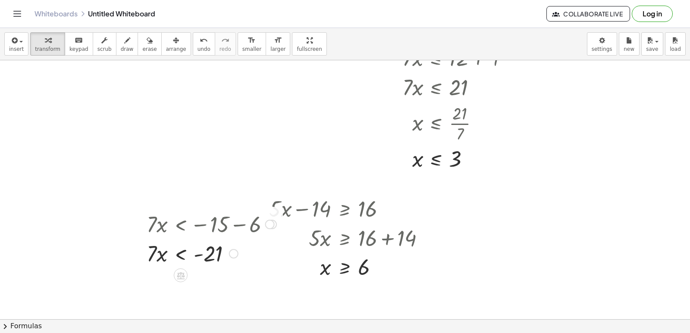
drag, startPoint x: 148, startPoint y: 250, endPoint x: 110, endPoint y: 232, distance: 42.3
click at [181, 225] on div "+ · 7 · x + 6 < - 15 · 7 · x < − 15 − 6 · 7 · x < - 21" at bounding box center [181, 225] width 0 height 0
drag, startPoint x: 163, startPoint y: 255, endPoint x: 206, endPoint y: 276, distance: 48.1
click at [213, 252] on div at bounding box center [211, 253] width 138 height 43
drag, startPoint x: 533, startPoint y: 199, endPoint x: 483, endPoint y: 94, distance: 116.3
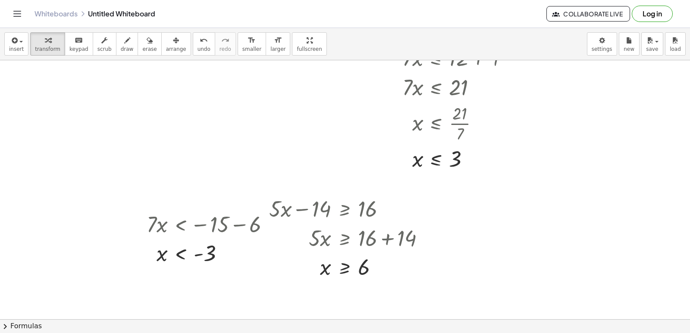
click at [532, 199] on div at bounding box center [345, 104] width 690 height 778
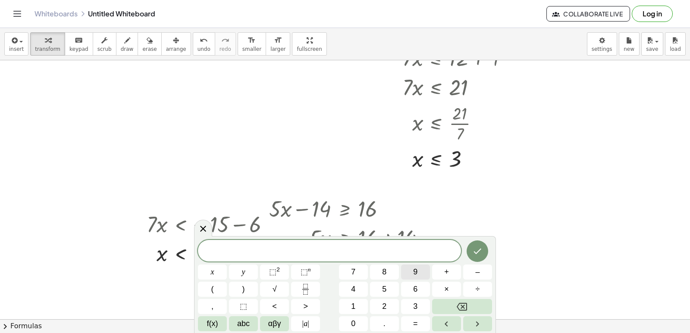
click at [419, 268] on button "9" at bounding box center [415, 272] width 29 height 15
click at [208, 270] on button "x" at bounding box center [212, 272] width 29 height 15
click at [483, 270] on button "–" at bounding box center [477, 272] width 29 height 15
click at [476, 274] on span "–" at bounding box center [477, 273] width 4 height 12
click at [446, 306] on button "Backspace" at bounding box center [462, 306] width 60 height 15
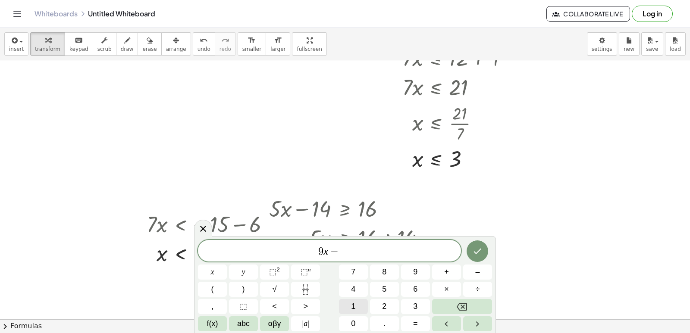
click at [359, 304] on button "1" at bounding box center [353, 306] width 29 height 15
click at [374, 287] on button "5" at bounding box center [384, 289] width 29 height 15
click at [306, 305] on span ">" at bounding box center [305, 307] width 5 height 12
click at [413, 320] on button "=" at bounding box center [415, 324] width 29 height 15
click at [373, 305] on button "2" at bounding box center [384, 306] width 29 height 15
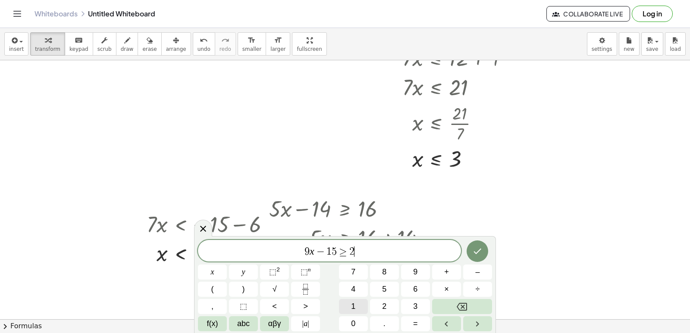
click at [357, 308] on button "1" at bounding box center [353, 306] width 29 height 15
click at [470, 247] on button "Done" at bounding box center [478, 252] width 22 height 22
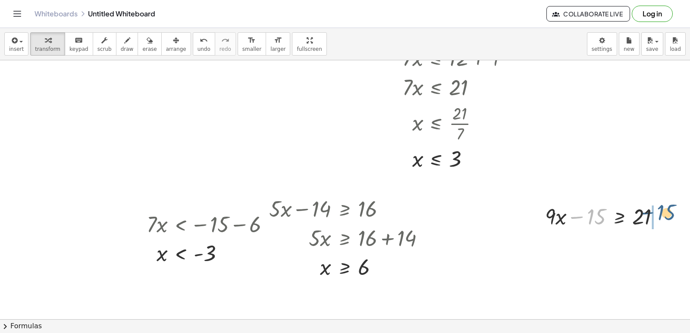
drag, startPoint x: 595, startPoint y: 220, endPoint x: 665, endPoint y: 217, distance: 70.0
click at [665, 217] on div at bounding box center [606, 215] width 130 height 29
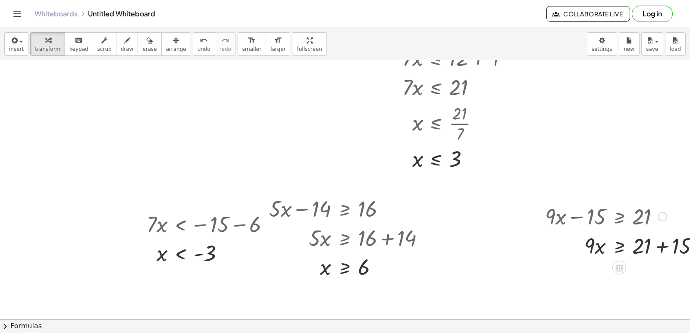
click at [660, 247] on div at bounding box center [626, 245] width 170 height 29
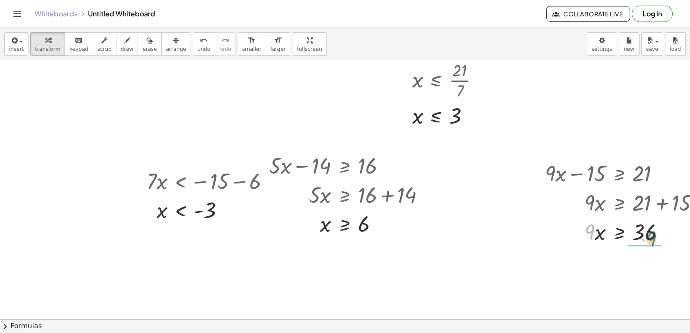
drag, startPoint x: 588, startPoint y: 232, endPoint x: 651, endPoint y: 255, distance: 67.4
click at [648, 242] on div at bounding box center [626, 231] width 170 height 29
click at [647, 270] on div at bounding box center [626, 267] width 170 height 43
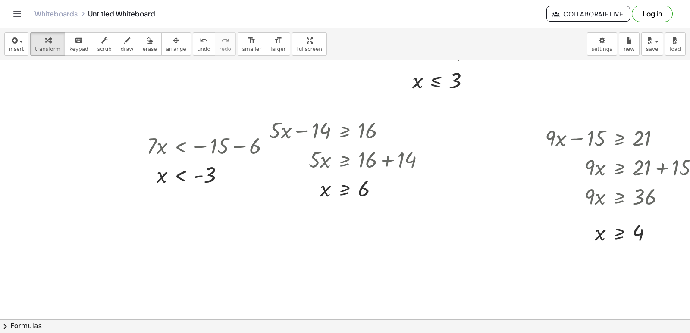
scroll to position [432, 0]
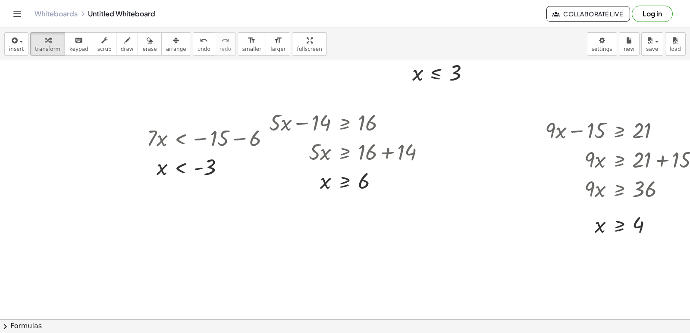
click at [116, 45] on button "draw" at bounding box center [127, 43] width 22 height 23
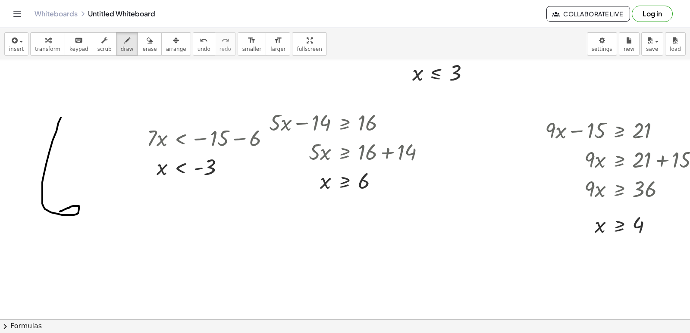
drag, startPoint x: 61, startPoint y: 118, endPoint x: 96, endPoint y: 192, distance: 82.0
click at [69, 208] on div at bounding box center [357, 18] width 715 height 778
drag, startPoint x: 88, startPoint y: 125, endPoint x: 132, endPoint y: 236, distance: 119.3
click at [136, 260] on div at bounding box center [357, 18] width 715 height 778
drag, startPoint x: 113, startPoint y: 197, endPoint x: 150, endPoint y: 194, distance: 37.6
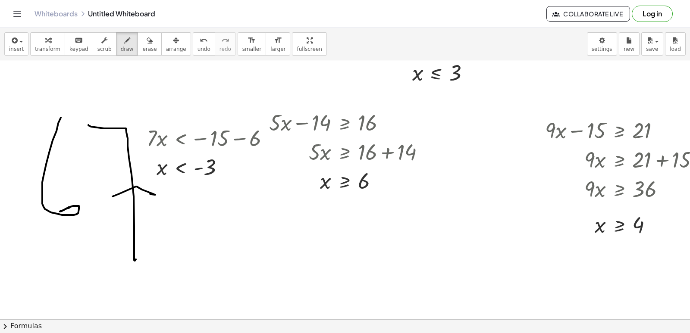
click at [150, 194] on div at bounding box center [357, 18] width 715 height 778
click at [45, 43] on icon "button" at bounding box center [48, 40] width 6 height 10
click at [311, 241] on div at bounding box center [357, 18] width 715 height 778
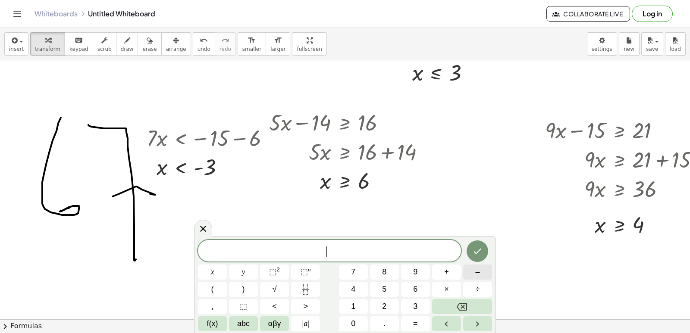
click at [477, 270] on span "–" at bounding box center [477, 273] width 4 height 12
click at [384, 311] on span "2" at bounding box center [384, 307] width 4 height 12
click at [452, 285] on button "×" at bounding box center [446, 289] width 29 height 15
click at [457, 304] on icon "Backspace" at bounding box center [462, 307] width 10 height 10
click at [453, 287] on button "×" at bounding box center [446, 289] width 29 height 15
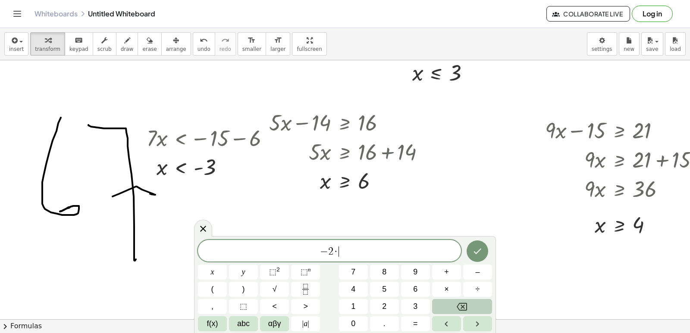
click at [459, 304] on icon "Backspace" at bounding box center [462, 307] width 10 height 10
click at [437, 283] on button "×" at bounding box center [446, 289] width 29 height 15
click at [449, 304] on button "Backspace" at bounding box center [462, 306] width 60 height 15
click at [211, 274] on span "x" at bounding box center [212, 273] width 3 height 12
click at [442, 278] on button "+" at bounding box center [446, 272] width 29 height 15
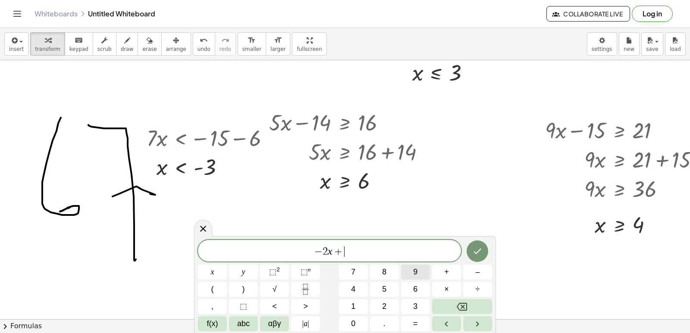
click at [411, 277] on button "9" at bounding box center [415, 272] width 29 height 15
click at [302, 317] on div "− 2 x + 9 ​ x y ⬚ 2 ⬚ n 7 8 9 + – ( ) √ 4 5 6 × ÷ , ⬚ < > 1 2 3 f(x) abc αβγ | …" at bounding box center [345, 285] width 294 height 91
click at [414, 324] on span "=" at bounding box center [415, 324] width 5 height 12
click at [356, 303] on button "1" at bounding box center [353, 306] width 29 height 15
click at [391, 282] on button "5" at bounding box center [384, 289] width 29 height 15
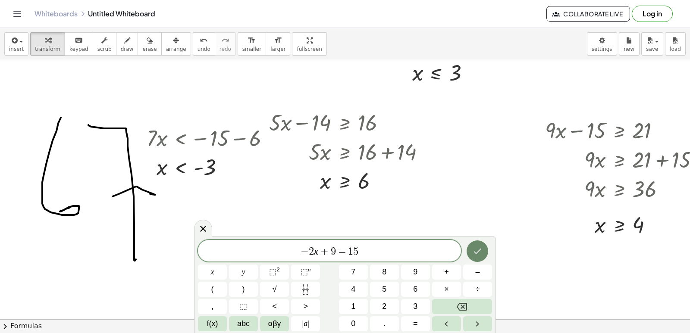
click at [478, 244] on button "Done" at bounding box center [478, 252] width 22 height 22
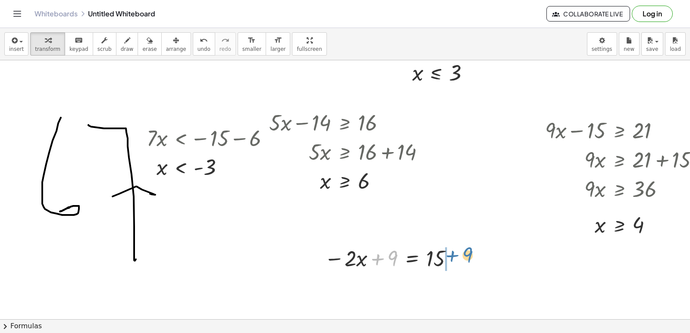
drag, startPoint x: 392, startPoint y: 262, endPoint x: 468, endPoint y: 263, distance: 76.8
click at [455, 286] on div at bounding box center [407, 287] width 175 height 29
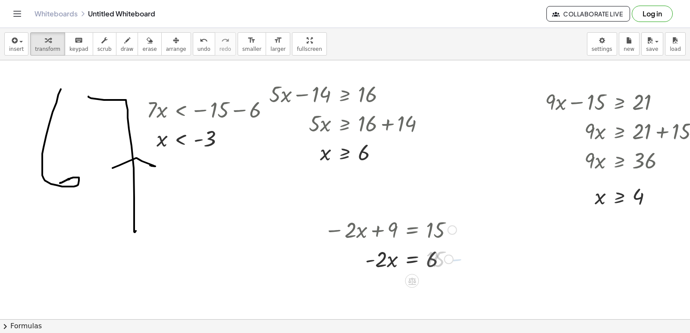
scroll to position [475, 0]
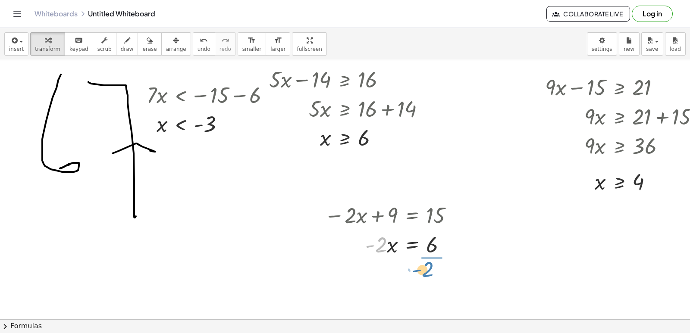
drag, startPoint x: 374, startPoint y: 241, endPoint x: 421, endPoint y: 266, distance: 52.7
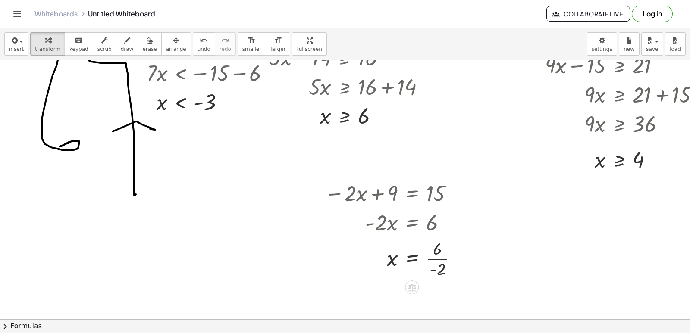
scroll to position [525, 0]
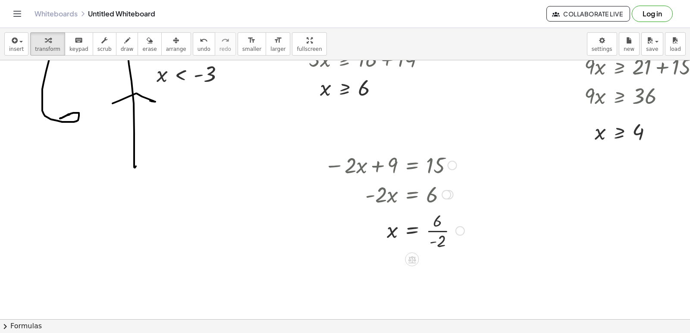
click at [433, 227] on div at bounding box center [394, 230] width 149 height 43
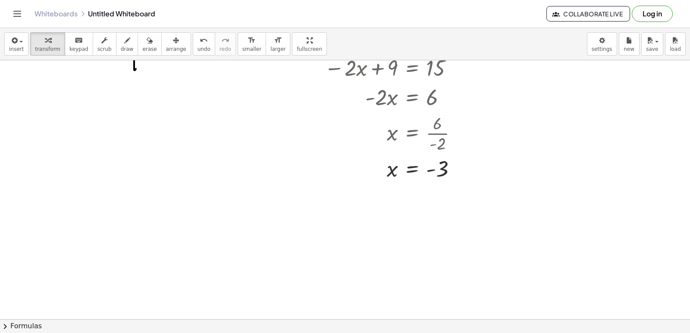
scroll to position [654, 0]
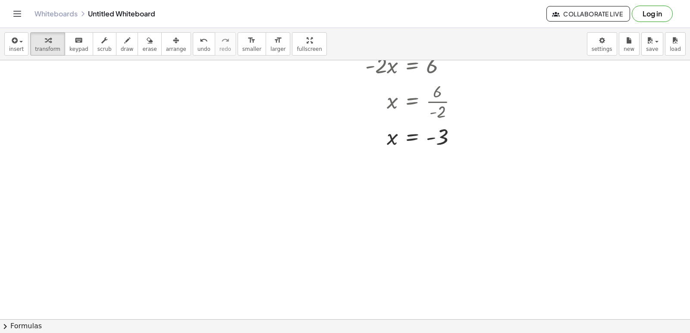
drag, startPoint x: 270, startPoint y: 194, endPoint x: 277, endPoint y: 191, distance: 7.7
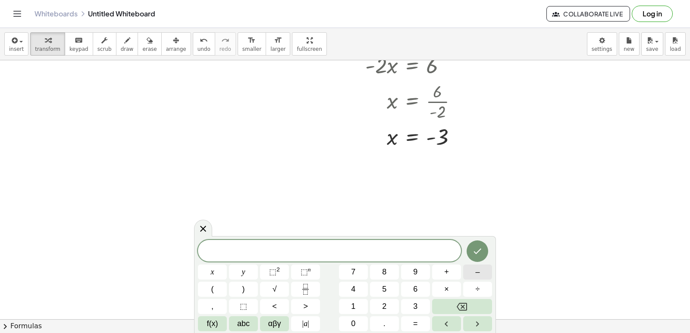
click at [481, 271] on button "–" at bounding box center [477, 272] width 29 height 15
click at [362, 267] on button "7" at bounding box center [353, 272] width 29 height 15
click at [219, 271] on button "x" at bounding box center [212, 272] width 29 height 15
click at [476, 269] on span "–" at bounding box center [477, 273] width 4 height 12
click at [357, 308] on button "1" at bounding box center [353, 306] width 29 height 15
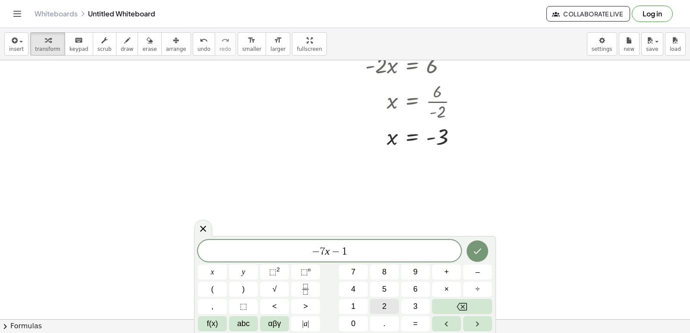
click at [395, 305] on button "2" at bounding box center [384, 306] width 29 height 15
click at [311, 305] on button ">" at bounding box center [305, 306] width 29 height 15
click at [418, 327] on button "=" at bounding box center [415, 324] width 29 height 15
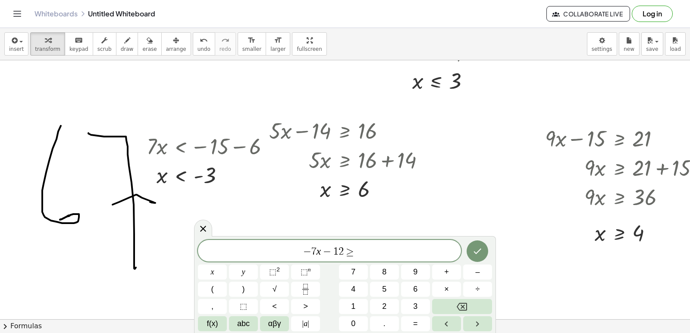
scroll to position [482, 0]
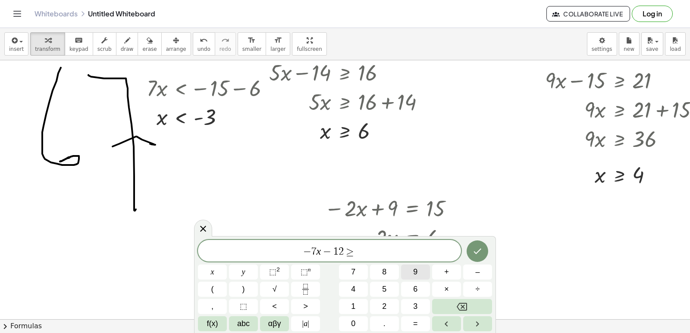
click at [413, 270] on span "9" at bounding box center [415, 273] width 4 height 12
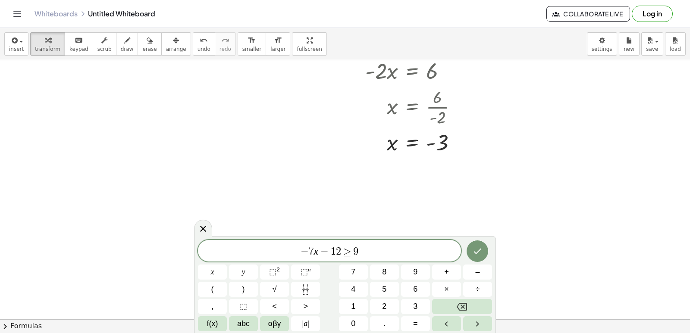
scroll to position [654, 0]
click at [475, 252] on icon "Done" at bounding box center [478, 252] width 8 height 6
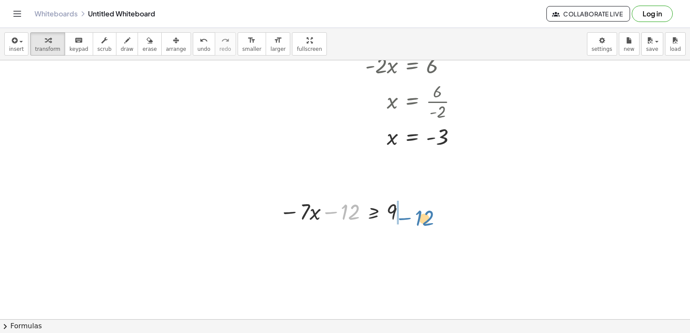
drag, startPoint x: 347, startPoint y: 216, endPoint x: 421, endPoint y: 223, distance: 74.1
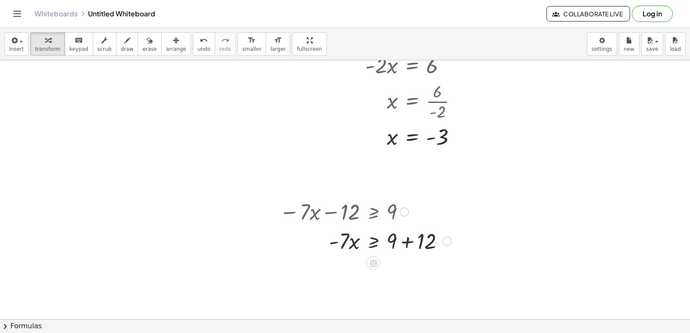
drag, startPoint x: 410, startPoint y: 239, endPoint x: 405, endPoint y: 248, distance: 10.1
click at [409, 239] on div at bounding box center [365, 240] width 181 height 29
drag, startPoint x: 340, startPoint y: 270, endPoint x: 395, endPoint y: 280, distance: 55.8
click at [395, 280] on div at bounding box center [365, 269] width 181 height 29
click at [397, 270] on div at bounding box center [365, 269] width 181 height 43
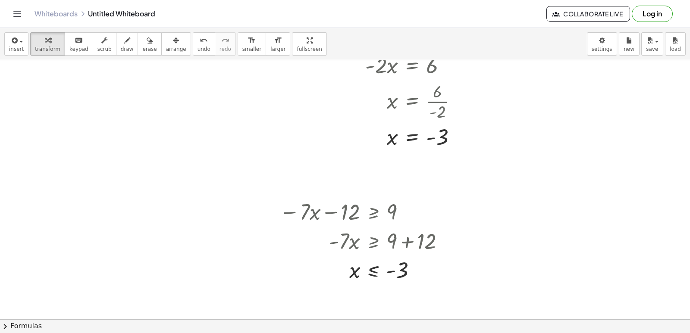
scroll to position [741, 0]
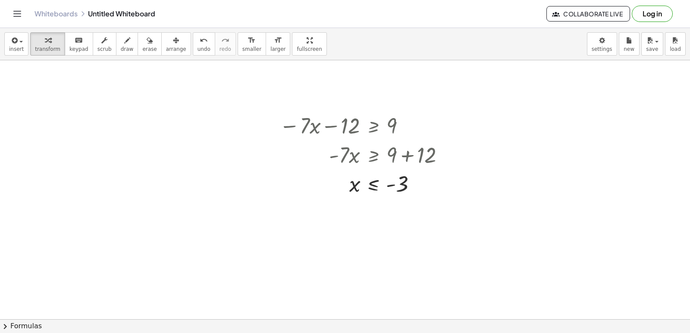
drag, startPoint x: 111, startPoint y: 47, endPoint x: 166, endPoint y: 159, distance: 124.8
click at [116, 53] on button "draw" at bounding box center [127, 43] width 22 height 23
drag, startPoint x: 299, startPoint y: 178, endPoint x: 302, endPoint y: 270, distance: 92.4
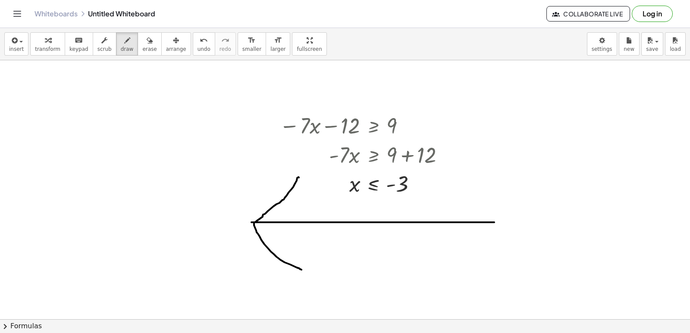
drag, startPoint x: 252, startPoint y: 223, endPoint x: 494, endPoint y: 223, distance: 242.9
drag, startPoint x: 482, startPoint y: 192, endPoint x: 470, endPoint y: 239, distance: 48.0
drag, startPoint x: 445, startPoint y: 208, endPoint x: 453, endPoint y: 239, distance: 32.0
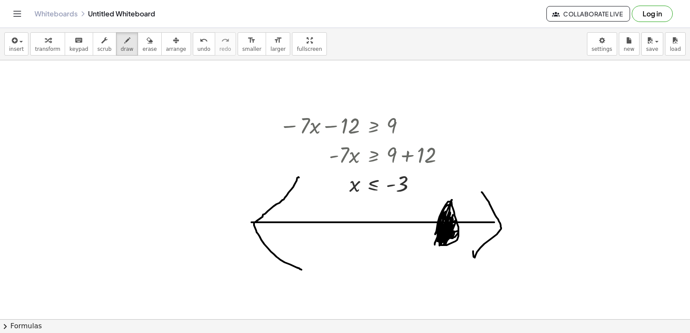
drag, startPoint x: 448, startPoint y: 201, endPoint x: 283, endPoint y: 237, distance: 168.1
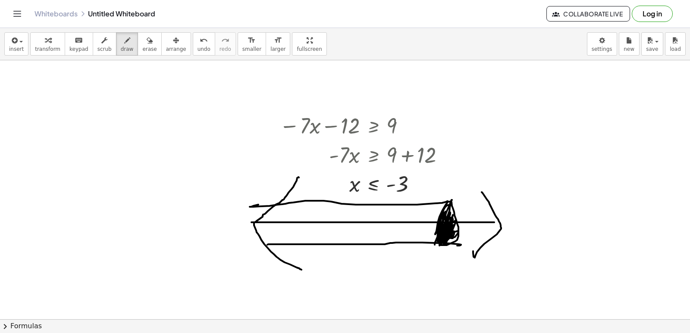
drag, startPoint x: 267, startPoint y: 245, endPoint x: 457, endPoint y: 246, distance: 189.8
drag, startPoint x: 313, startPoint y: 246, endPoint x: 362, endPoint y: 202, distance: 65.7
drag, startPoint x: 390, startPoint y: 223, endPoint x: 397, endPoint y: 219, distance: 8.9
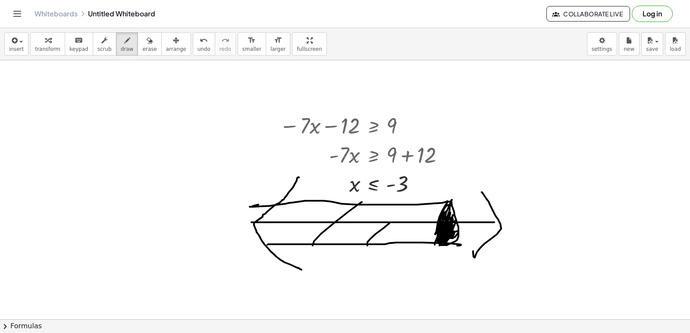
drag, startPoint x: 291, startPoint y: 241, endPoint x: 339, endPoint y: 198, distance: 63.9
drag, startPoint x: 391, startPoint y: 222, endPoint x: 410, endPoint y: 207, distance: 24.2
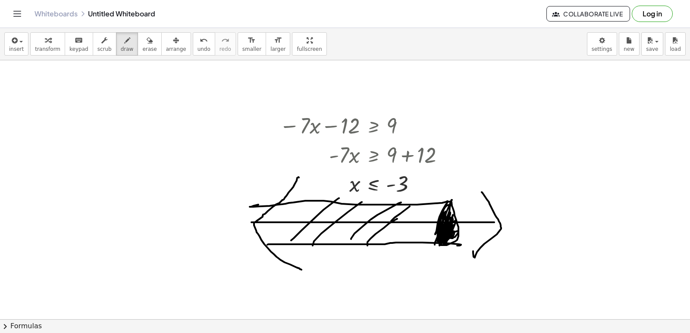
drag, startPoint x: 351, startPoint y: 239, endPoint x: 399, endPoint y: 203, distance: 60.0
click at [50, 49] on span "transform" at bounding box center [47, 49] width 25 height 6
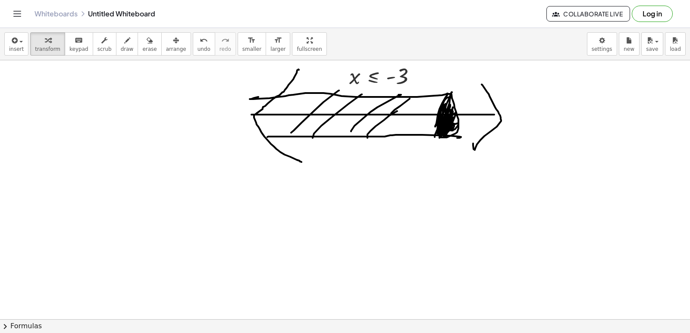
scroll to position [914, 0]
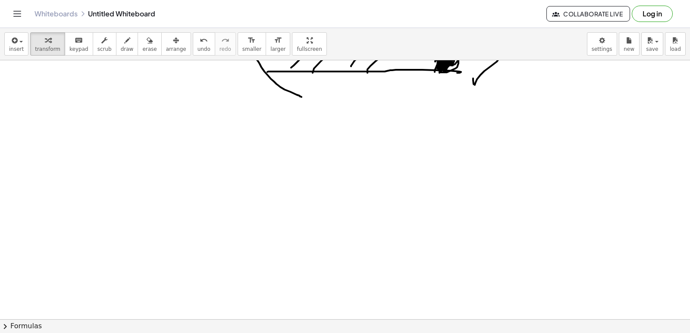
drag, startPoint x: 211, startPoint y: 218, endPoint x: 205, endPoint y: 220, distance: 5.9
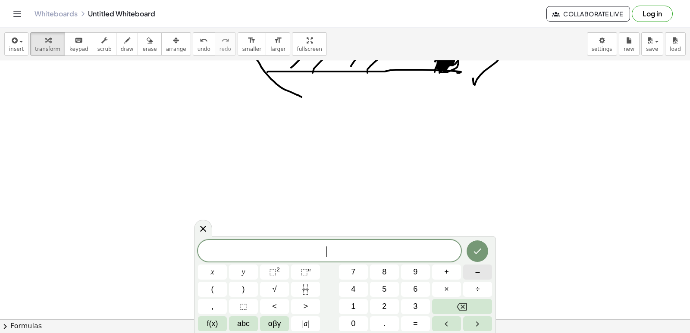
click at [475, 270] on button "–" at bounding box center [477, 272] width 29 height 15
click at [207, 271] on button "x" at bounding box center [212, 272] width 29 height 15
click at [421, 274] on div "− x ​ x y ⬚ 2 ⬚ n 7 8 9 + – ( ) √ 4 5 6 × ÷ , ⬚ < > 1 2 3 f(x) abc αβγ | a | 0 …" at bounding box center [345, 285] width 294 height 91
click at [348, 268] on button "7" at bounding box center [353, 272] width 29 height 15
click at [469, 302] on button "Backspace" at bounding box center [462, 306] width 60 height 15
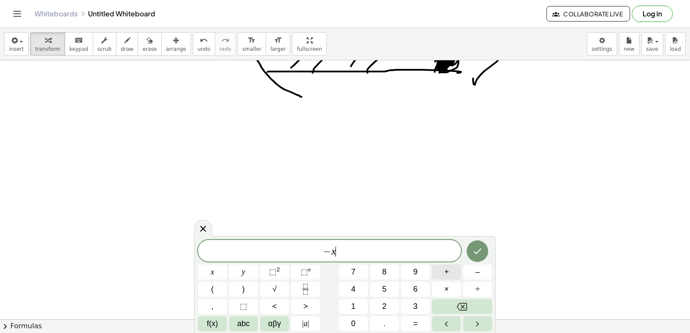
click at [444, 273] on button "+" at bounding box center [446, 272] width 29 height 15
click at [359, 269] on button "7" at bounding box center [353, 272] width 29 height 15
click at [308, 302] on button ">" at bounding box center [305, 306] width 29 height 15
click at [417, 305] on span "3" at bounding box center [415, 307] width 4 height 12
click at [475, 253] on icon "Done" at bounding box center [478, 252] width 8 height 6
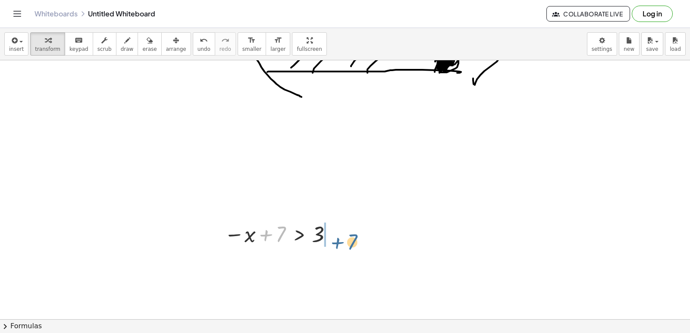
drag, startPoint x: 337, startPoint y: 254, endPoint x: 343, endPoint y: 261, distance: 9.2
click at [332, 265] on div at bounding box center [297, 262] width 154 height 29
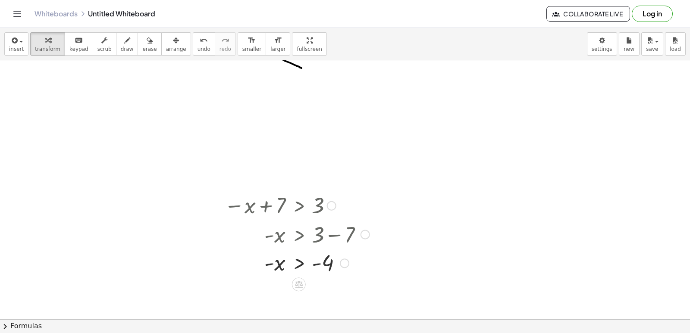
scroll to position [957, 0]
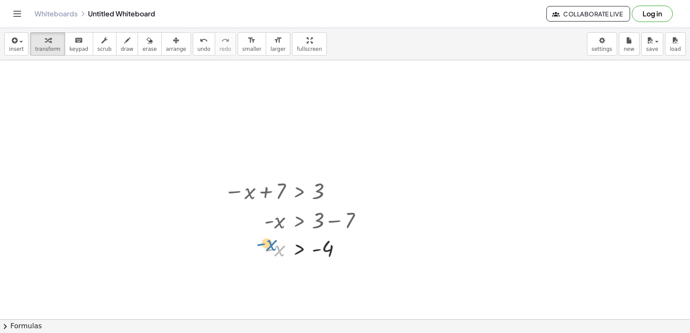
drag, startPoint x: 271, startPoint y: 250, endPoint x: 263, endPoint y: 244, distance: 10.5
click at [263, 244] on div at bounding box center [297, 249] width 154 height 28
drag, startPoint x: 264, startPoint y: 250, endPoint x: 258, endPoint y: 250, distance: 5.6
click at [258, 250] on div at bounding box center [297, 249] width 154 height 28
click at [265, 249] on div at bounding box center [297, 249] width 154 height 28
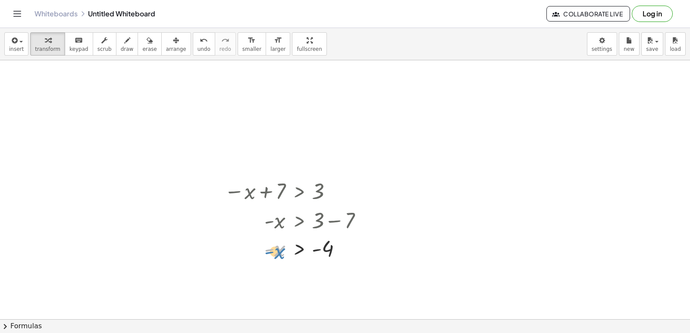
click at [265, 251] on div at bounding box center [297, 249] width 154 height 28
click at [267, 247] on div at bounding box center [297, 249] width 154 height 28
click at [267, 249] on div at bounding box center [297, 249] width 154 height 28
drag, startPoint x: 269, startPoint y: 247, endPoint x: 313, endPoint y: 253, distance: 44.8
drag, startPoint x: 546, startPoint y: 121, endPoint x: 542, endPoint y: 131, distance: 11.1
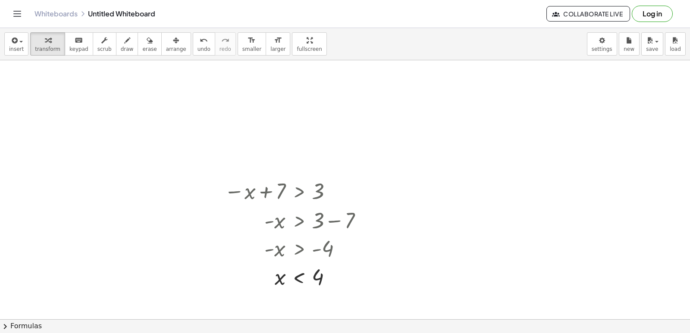
drag, startPoint x: 426, startPoint y: 178, endPoint x: 439, endPoint y: 165, distance: 18.9
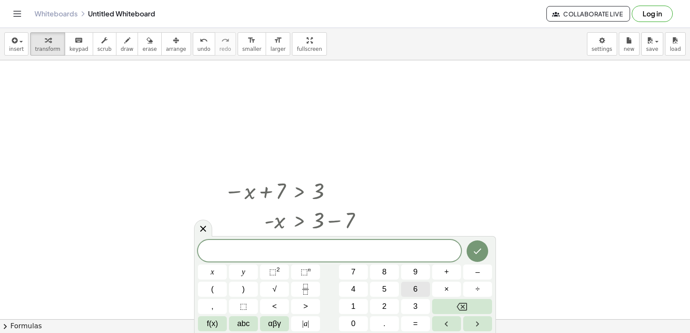
click at [428, 290] on button "6" at bounding box center [415, 289] width 29 height 15
click at [443, 290] on button "×" at bounding box center [446, 289] width 29 height 15
click at [459, 308] on icon "Backspace" at bounding box center [462, 307] width 10 height 10
click at [225, 273] on button "x" at bounding box center [212, 272] width 29 height 15
click at [447, 278] on span "+" at bounding box center [446, 273] width 5 height 12
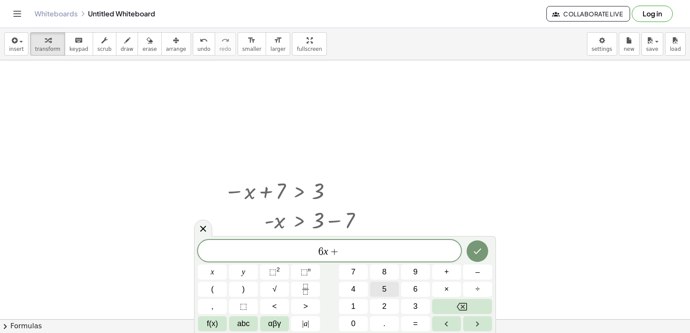
click at [380, 305] on button "2" at bounding box center [384, 306] width 29 height 15
click at [382, 290] on span "5" at bounding box center [384, 290] width 4 height 12
click at [278, 303] on button "<" at bounding box center [274, 306] width 29 height 15
click at [422, 328] on button "=" at bounding box center [415, 324] width 29 height 15
click at [482, 271] on button "–" at bounding box center [477, 272] width 29 height 15
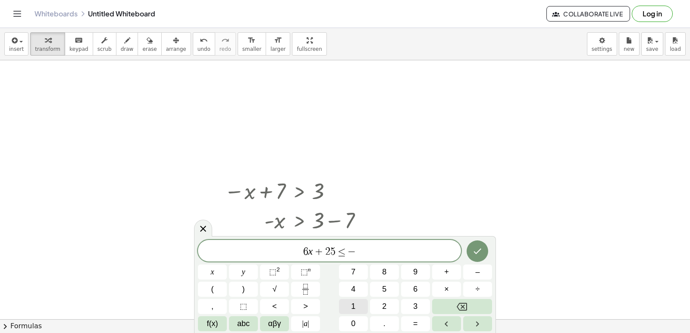
click at [347, 301] on button "1" at bounding box center [353, 306] width 29 height 15
click at [477, 251] on icon "Done" at bounding box center [477, 251] width 10 height 10
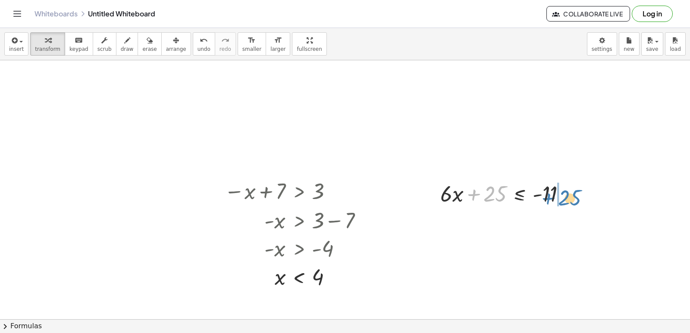
drag, startPoint x: 489, startPoint y: 193, endPoint x: 564, endPoint y: 196, distance: 75.1
click at [564, 196] on div at bounding box center [506, 193] width 141 height 29
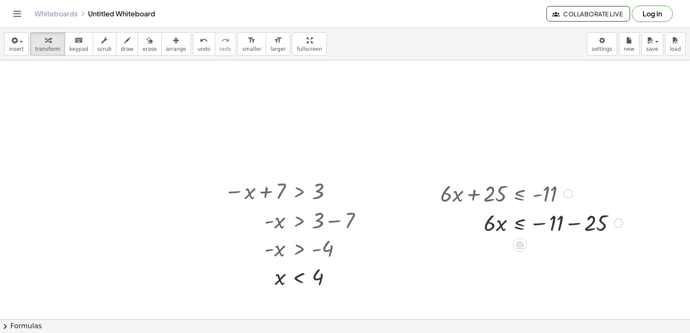
drag, startPoint x: 572, startPoint y: 192, endPoint x: 574, endPoint y: 201, distance: 9.2
click at [520, 194] on div "+ · 6 · x + 25 ≤ - 11" at bounding box center [520, 194] width 0 height 0
click at [574, 226] on div at bounding box center [531, 222] width 191 height 29
drag, startPoint x: 488, startPoint y: 252, endPoint x: 555, endPoint y: 276, distance: 71.5
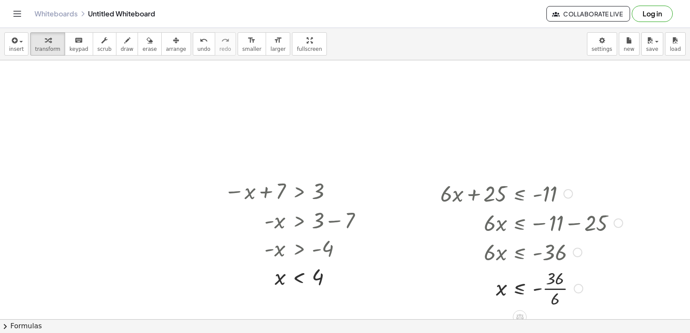
click at [548, 288] on div at bounding box center [531, 288] width 191 height 43
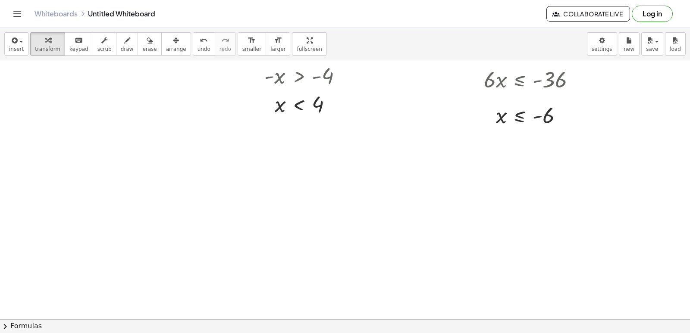
scroll to position [1173, 0]
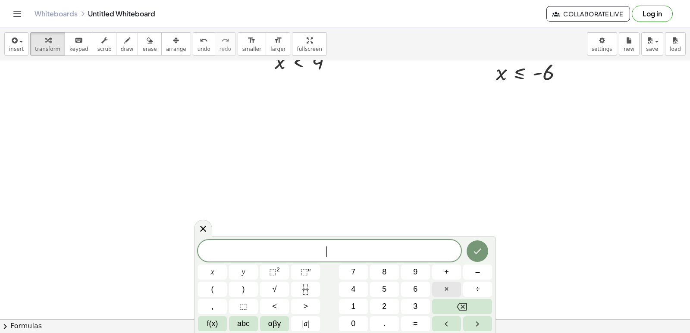
click at [448, 289] on span "×" at bounding box center [446, 290] width 5 height 12
click at [277, 273] on span "⬚ 2" at bounding box center [274, 273] width 11 height 12
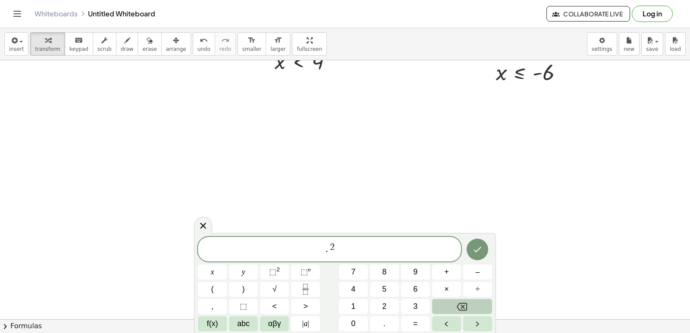
click at [462, 310] on icon "Backspace" at bounding box center [462, 307] width 10 height 10
click at [460, 303] on icon "Backspace" at bounding box center [462, 307] width 10 height 10
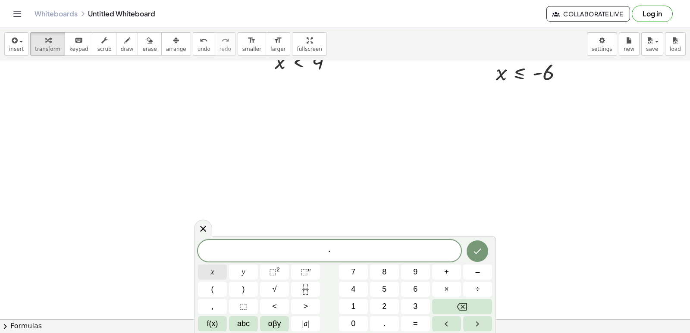
click at [228, 274] on div "· ​ x y ⬚ 2 ⬚ n 7 8 9 + – ( ) √ 4 5 6 × ÷ , ⬚ < > 1 2 3 f(x) abc αβγ | a | 0 . =" at bounding box center [345, 285] width 294 height 91
click at [279, 272] on button "⬚ 2" at bounding box center [274, 272] width 29 height 15
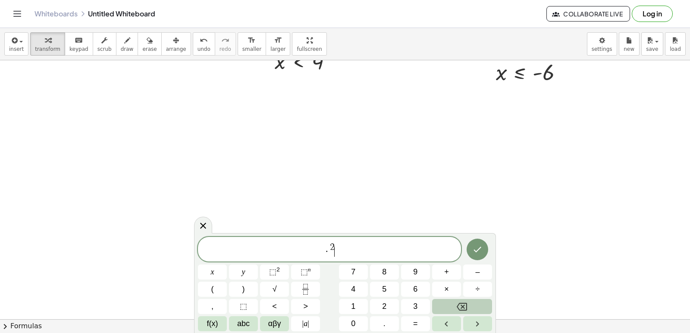
click at [467, 302] on button "Backspace" at bounding box center [462, 306] width 60 height 15
click at [466, 303] on icon "Backspace" at bounding box center [462, 307] width 10 height 10
click at [466, 304] on icon "Backspace" at bounding box center [462, 307] width 10 height 10
click at [472, 304] on button "Backspace" at bounding box center [462, 306] width 60 height 15
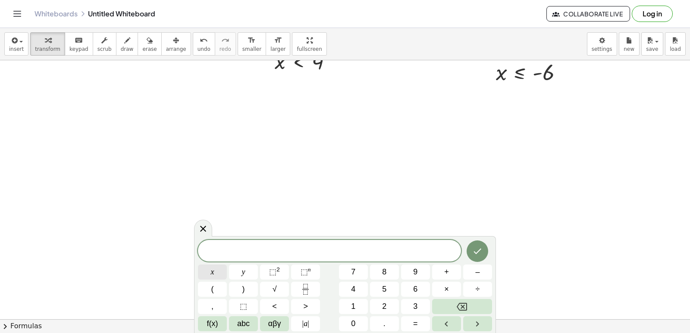
click at [235, 274] on div "​ x y ⬚ 2 ⬚ n 7 8 9 + – ( ) √ 4 5 6 × ÷ , ⬚ < > 1 2 3 f(x) abc αβγ | a | 0 . =" at bounding box center [345, 285] width 294 height 91
click at [271, 271] on span "⬚" at bounding box center [272, 272] width 7 height 9
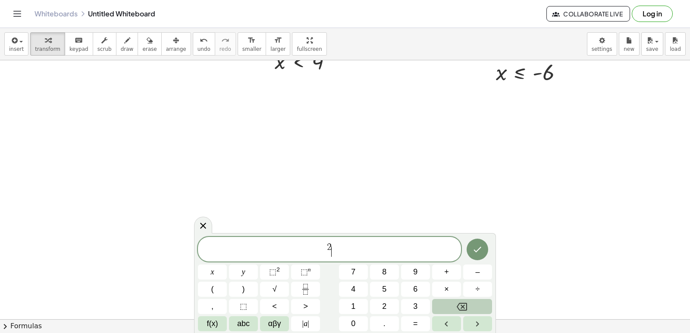
click at [441, 302] on button "Backspace" at bounding box center [462, 306] width 60 height 15
click at [443, 301] on button "Backspace" at bounding box center [462, 306] width 60 height 15
click at [443, 303] on button "Backspace" at bounding box center [462, 306] width 60 height 15
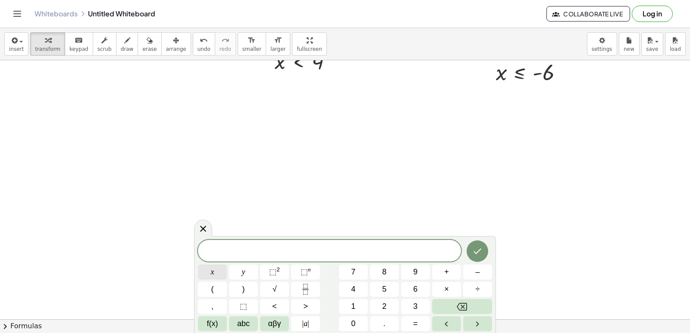
click at [215, 276] on button "x" at bounding box center [212, 272] width 29 height 15
click at [284, 269] on button "⬚ 2" at bounding box center [274, 272] width 29 height 15
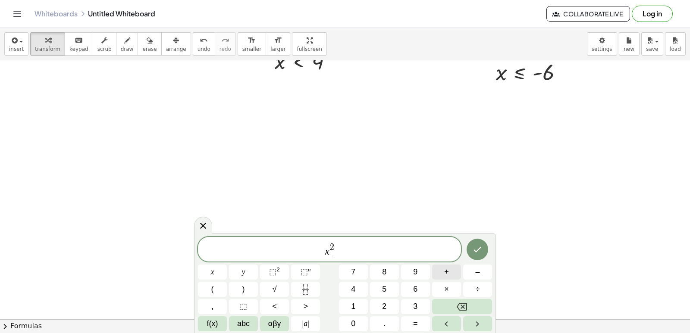
click at [446, 276] on button "+" at bounding box center [446, 272] width 29 height 15
click at [358, 275] on button "7" at bounding box center [353, 272] width 29 height 15
click at [217, 274] on button "x" at bounding box center [212, 272] width 29 height 15
click at [437, 275] on button "+" at bounding box center [446, 272] width 29 height 15
click at [355, 308] on span "1" at bounding box center [353, 307] width 4 height 12
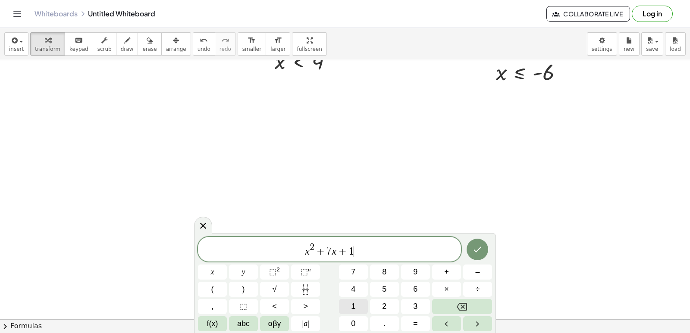
click at [355, 308] on span "1" at bounding box center [353, 307] width 4 height 12
click at [306, 306] on span ">" at bounding box center [305, 307] width 5 height 12
click at [414, 324] on span "=" at bounding box center [415, 324] width 5 height 12
click at [4, 333] on html "Graspable Math Activities Get Started Activity Bank Assigned Work Classes White…" at bounding box center [345, 166] width 690 height 333
click at [347, 322] on button "0" at bounding box center [353, 324] width 29 height 15
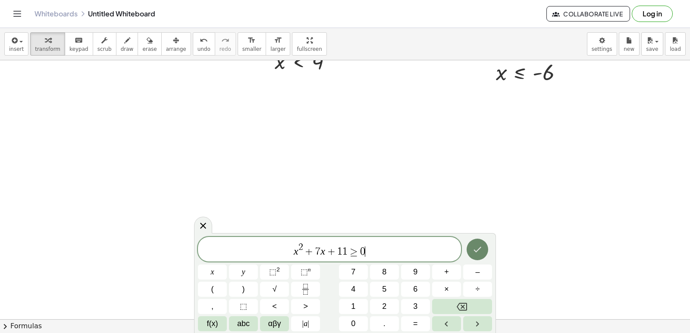
click at [478, 248] on icon "Done" at bounding box center [477, 250] width 10 height 10
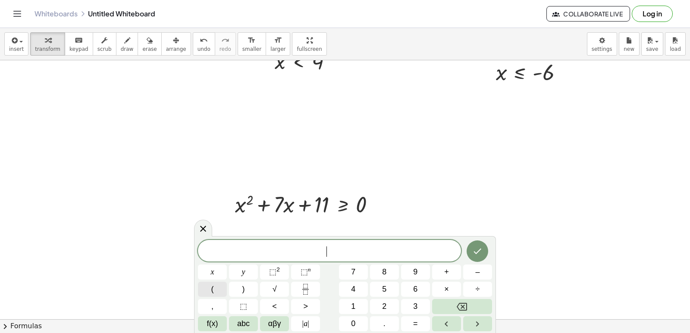
click at [211, 286] on span "(" at bounding box center [212, 290] width 3 height 12
click at [207, 274] on button "x" at bounding box center [212, 272] width 29 height 15
click at [452, 272] on button "+" at bounding box center [446, 272] width 29 height 15
click at [469, 306] on button "Backspace" at bounding box center [462, 306] width 60 height 15
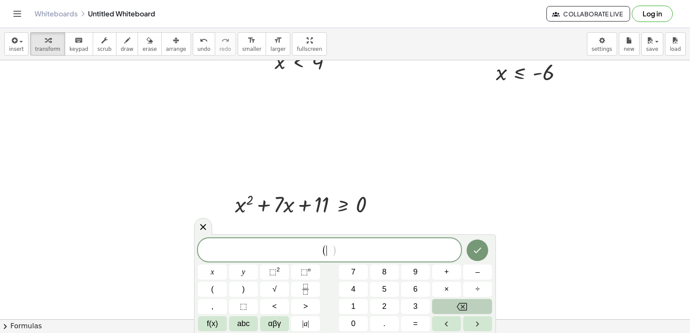
click at [469, 306] on button "Backspace" at bounding box center [462, 306] width 60 height 15
click at [468, 305] on button "Backspace" at bounding box center [462, 306] width 60 height 15
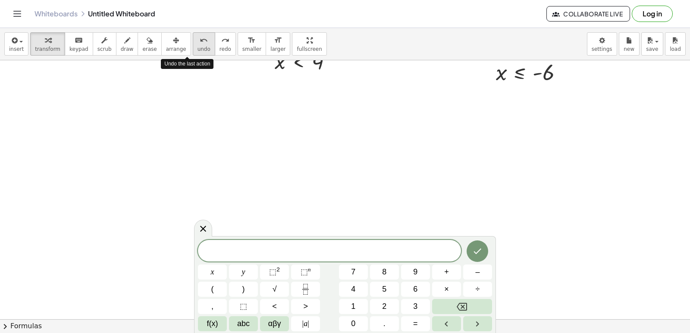
click at [198, 48] on span "undo" at bounding box center [204, 49] width 13 height 6
drag, startPoint x: 266, startPoint y: 131, endPoint x: 266, endPoint y: 138, distance: 6.5
click at [220, 276] on button "x" at bounding box center [212, 272] width 29 height 15
click at [271, 271] on span "⬚" at bounding box center [272, 272] width 7 height 9
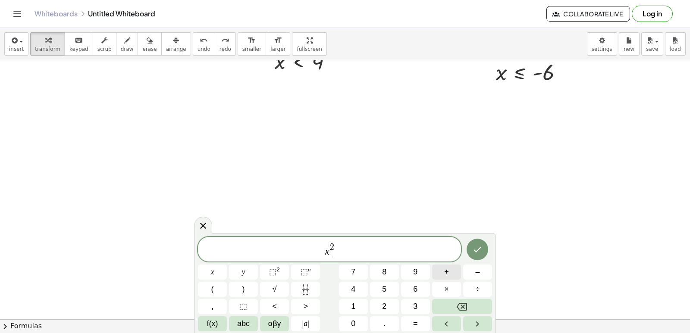
click at [444, 274] on span "+" at bounding box center [446, 273] width 5 height 12
click at [356, 267] on button "7" at bounding box center [353, 272] width 29 height 15
click at [218, 266] on button "x" at bounding box center [212, 272] width 29 height 15
click at [446, 275] on span "+" at bounding box center [446, 273] width 5 height 12
click at [358, 307] on button "1" at bounding box center [353, 306] width 29 height 15
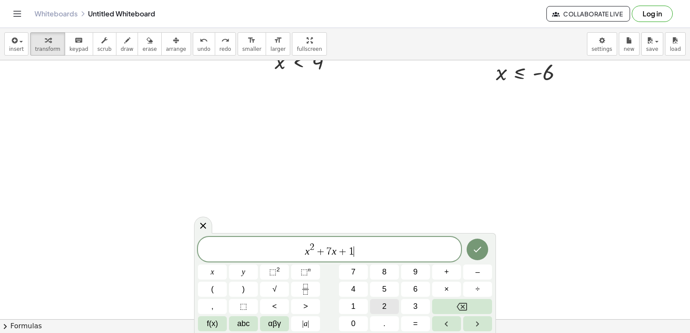
click at [380, 307] on button "2" at bounding box center [384, 306] width 29 height 15
click at [274, 309] on span "<" at bounding box center [274, 307] width 5 height 12
click at [417, 327] on span "=" at bounding box center [415, 324] width 5 height 12
click at [357, 324] on button "0" at bounding box center [353, 324] width 29 height 15
click at [480, 252] on icon "Done" at bounding box center [477, 250] width 10 height 10
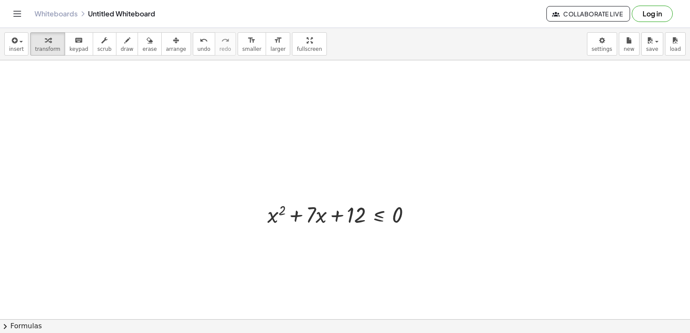
scroll to position [1259, 0]
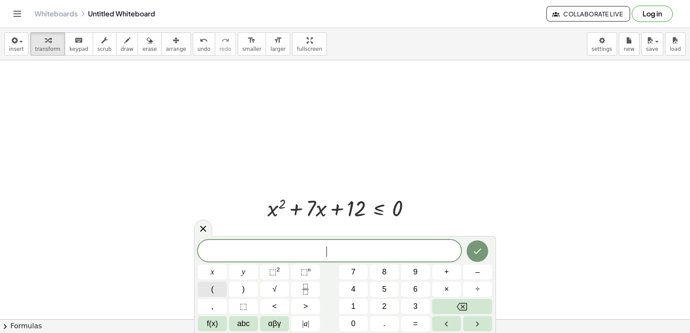
click at [221, 293] on button "(" at bounding box center [212, 289] width 29 height 15
click at [216, 273] on button "x" at bounding box center [212, 272] width 29 height 15
click at [451, 275] on button "+" at bounding box center [446, 272] width 29 height 15
click at [346, 289] on button "4" at bounding box center [353, 289] width 29 height 15
click at [358, 288] on button "4" at bounding box center [353, 289] width 29 height 15
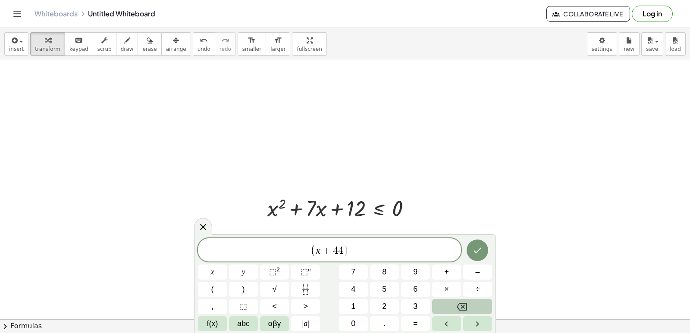
click at [473, 304] on button "Backspace" at bounding box center [462, 306] width 60 height 15
click at [252, 288] on button ")" at bounding box center [243, 289] width 29 height 15
click at [210, 287] on button "(" at bounding box center [212, 289] width 29 height 15
click at [212, 270] on span "x" at bounding box center [212, 273] width 3 height 12
click at [447, 276] on span "+" at bounding box center [446, 273] width 5 height 12
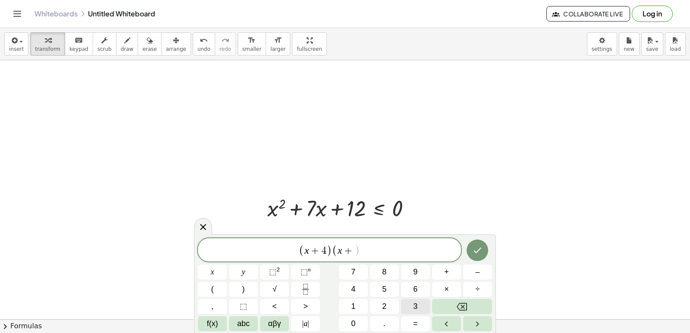
click at [414, 308] on span "3" at bounding box center [415, 307] width 4 height 12
click at [248, 288] on button ")" at bounding box center [243, 289] width 29 height 15
click at [284, 307] on button "<" at bounding box center [274, 306] width 29 height 15
click at [422, 325] on button "=" at bounding box center [415, 324] width 29 height 15
click at [479, 253] on icon "Done" at bounding box center [477, 250] width 10 height 10
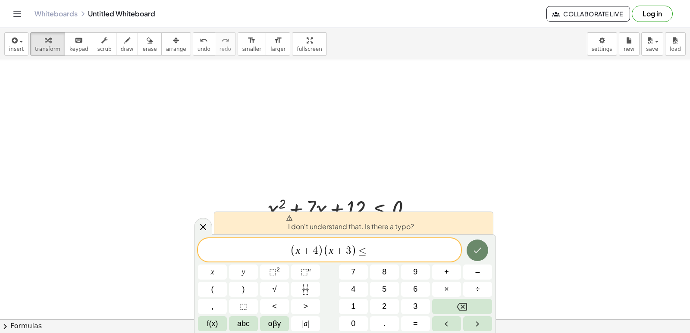
click at [478, 253] on icon "Done" at bounding box center [477, 250] width 10 height 10
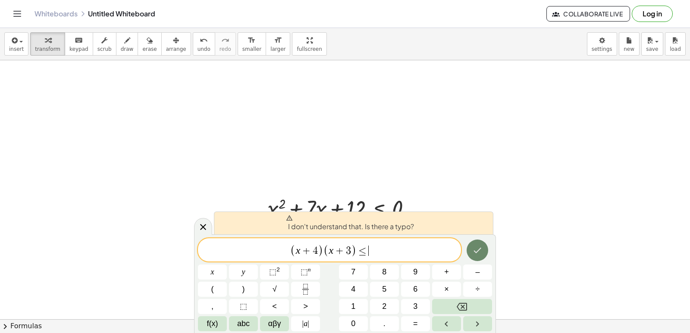
click at [478, 253] on icon "Done" at bounding box center [477, 250] width 10 height 10
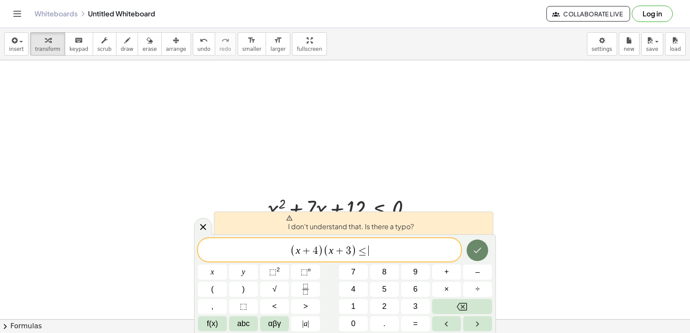
click at [478, 253] on icon "Done" at bounding box center [477, 250] width 10 height 10
click at [357, 321] on button "0" at bounding box center [353, 324] width 29 height 15
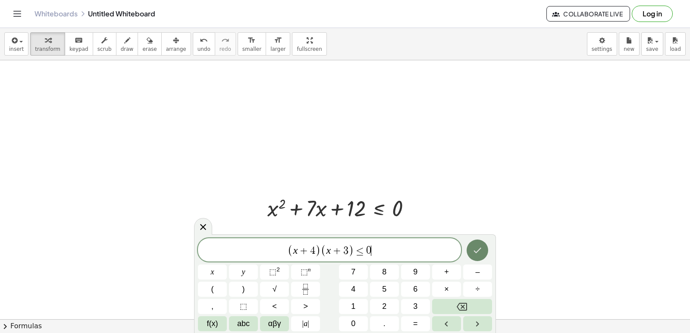
click at [478, 247] on icon "Done" at bounding box center [477, 250] width 10 height 10
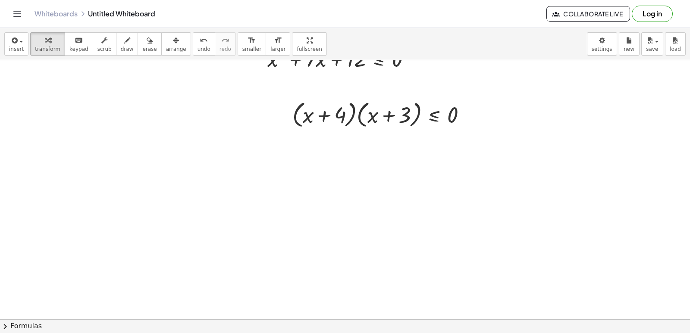
scroll to position [1519, 0]
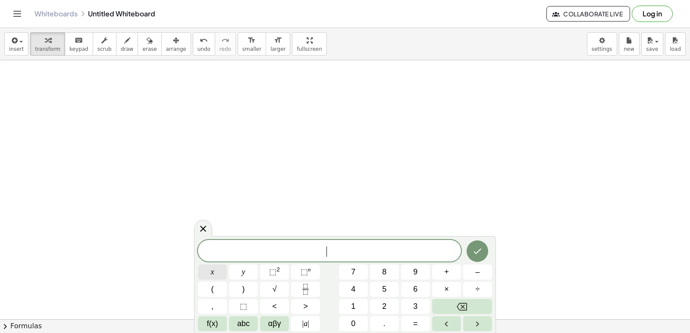
click at [209, 272] on button "x" at bounding box center [212, 272] width 29 height 15
click at [274, 273] on span "⬚" at bounding box center [272, 272] width 7 height 9
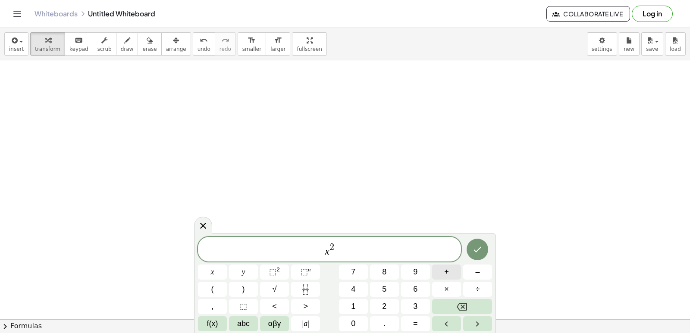
click at [451, 274] on button "+" at bounding box center [446, 272] width 29 height 15
click at [354, 279] on button "7" at bounding box center [353, 272] width 29 height 15
click at [216, 276] on button "x" at bounding box center [212, 272] width 29 height 15
click at [445, 276] on span "+" at bounding box center [446, 273] width 5 height 12
click at [349, 308] on button "1" at bounding box center [353, 306] width 29 height 15
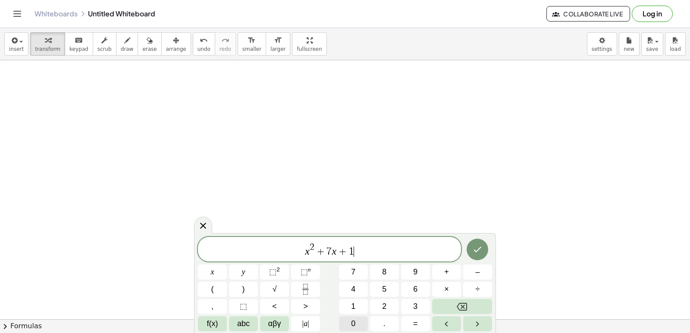
click at [348, 322] on button "0" at bounding box center [353, 324] width 29 height 15
click at [312, 307] on button ">" at bounding box center [305, 306] width 29 height 15
click at [353, 323] on span "0" at bounding box center [353, 324] width 4 height 12
click at [478, 247] on icon "Done" at bounding box center [477, 250] width 10 height 10
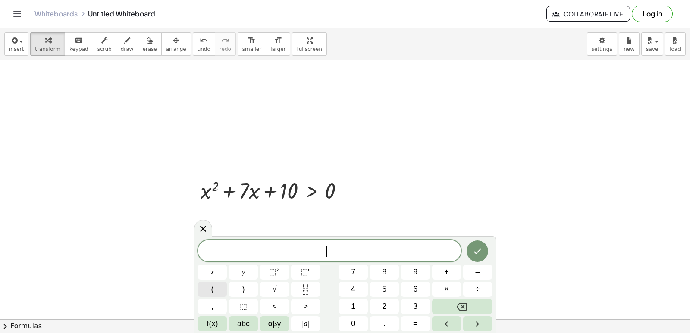
click at [213, 289] on span "(" at bounding box center [212, 290] width 3 height 12
click at [214, 270] on span "x" at bounding box center [212, 273] width 3 height 12
click at [454, 274] on button "+" at bounding box center [446, 272] width 29 height 15
click at [381, 288] on button "5" at bounding box center [384, 289] width 29 height 15
click at [241, 284] on button ")" at bounding box center [243, 289] width 29 height 15
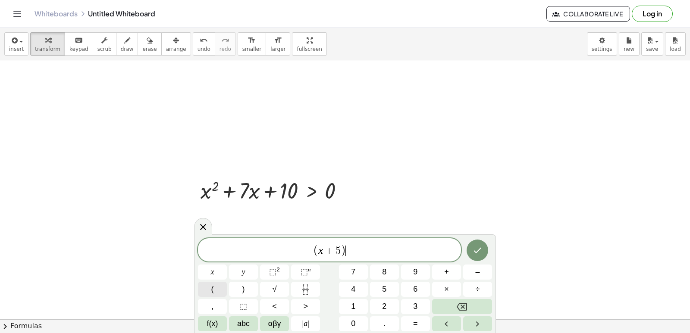
click at [212, 286] on span "(" at bounding box center [212, 290] width 3 height 12
click at [211, 270] on span "x" at bounding box center [212, 273] width 3 height 12
click at [451, 276] on button "+" at bounding box center [446, 272] width 29 height 15
click at [384, 307] on span "2" at bounding box center [384, 307] width 4 height 12
click at [241, 286] on button ")" at bounding box center [243, 289] width 29 height 15
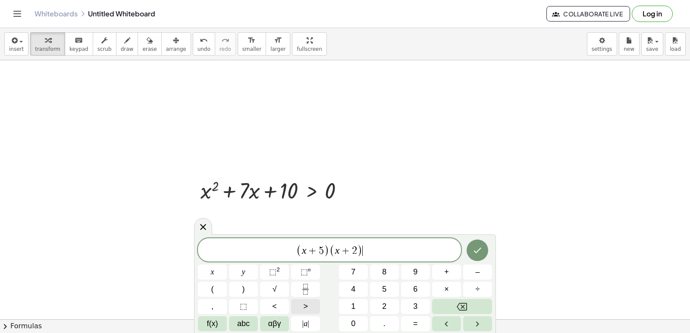
click at [306, 307] on span ">" at bounding box center [305, 307] width 5 height 12
click at [359, 324] on button "0" at bounding box center [353, 324] width 29 height 15
drag, startPoint x: 465, startPoint y: 255, endPoint x: 476, endPoint y: 252, distance: 11.4
click at [471, 253] on div at bounding box center [477, 251] width 29 height 24
click at [481, 249] on icon "Done" at bounding box center [478, 251] width 8 height 6
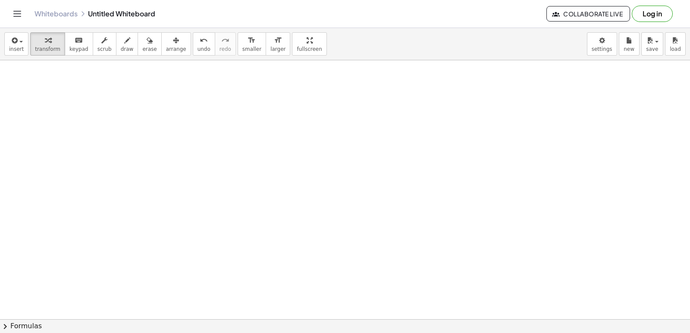
scroll to position [1821, 0]
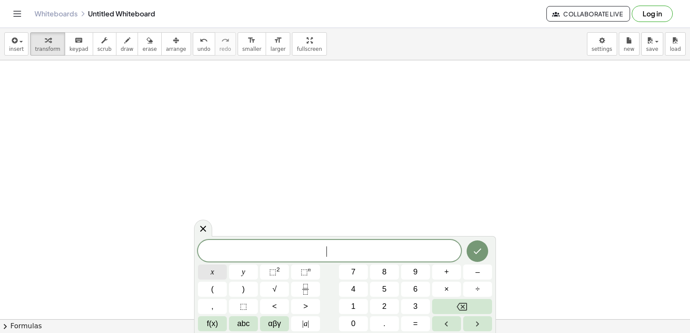
click at [209, 271] on button "x" at bounding box center [212, 272] width 29 height 15
click at [277, 272] on sup "2" at bounding box center [278, 270] width 3 height 6
click at [477, 267] on span "–" at bounding box center [477, 273] width 4 height 12
click at [203, 272] on button "x" at bounding box center [212, 272] width 29 height 15
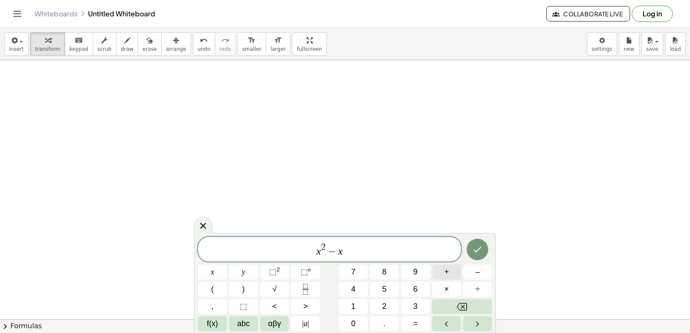
click at [450, 272] on button "+" at bounding box center [446, 272] width 29 height 15
click at [355, 305] on span "1" at bounding box center [353, 307] width 4 height 12
click at [351, 292] on button "4" at bounding box center [353, 289] width 29 height 15
click at [276, 308] on span "<" at bounding box center [274, 307] width 5 height 12
click at [354, 324] on span "0" at bounding box center [353, 324] width 4 height 12
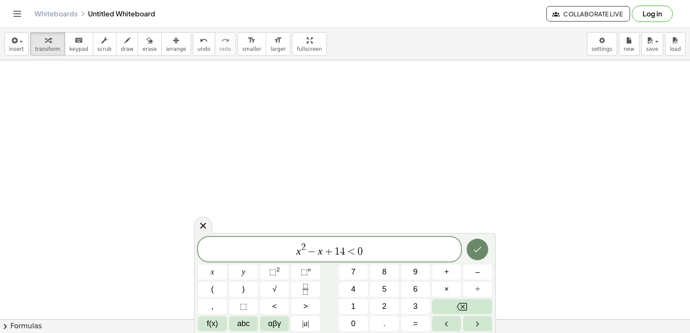
click at [472, 247] on button "Done" at bounding box center [478, 250] width 22 height 22
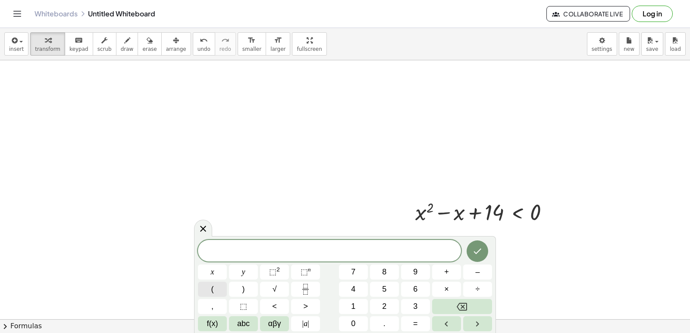
click at [205, 289] on button "(" at bounding box center [212, 289] width 29 height 15
click at [215, 274] on button "x" at bounding box center [212, 272] width 29 height 15
click at [447, 273] on span "+" at bounding box center [446, 273] width 5 height 12
click at [463, 307] on icon "Backspace" at bounding box center [462, 307] width 10 height 8
click at [484, 271] on button "–" at bounding box center [477, 272] width 29 height 15
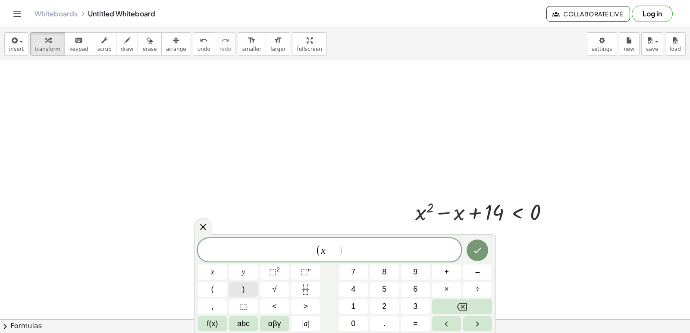
click at [237, 291] on button ")" at bounding box center [243, 289] width 29 height 15
click at [215, 289] on button "(" at bounding box center [212, 289] width 29 height 15
click at [211, 273] on span "x" at bounding box center [212, 273] width 3 height 12
click at [480, 272] on span "–" at bounding box center [477, 273] width 4 height 12
click at [383, 308] on span "2" at bounding box center [384, 307] width 4 height 12
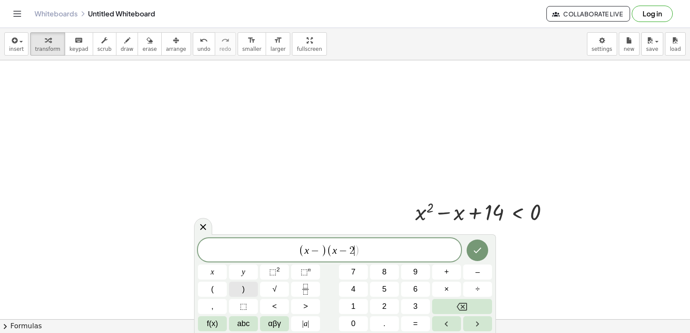
click at [243, 286] on button ")" at bounding box center [243, 289] width 29 height 15
click at [322, 250] on span ")" at bounding box center [324, 251] width 6 height 13
click at [357, 276] on button "7" at bounding box center [353, 272] width 29 height 15
click at [366, 250] on span "( x − 7 ) ( x − 2 ) ​" at bounding box center [329, 251] width 263 height 14
click at [278, 306] on button "<" at bounding box center [274, 306] width 29 height 15
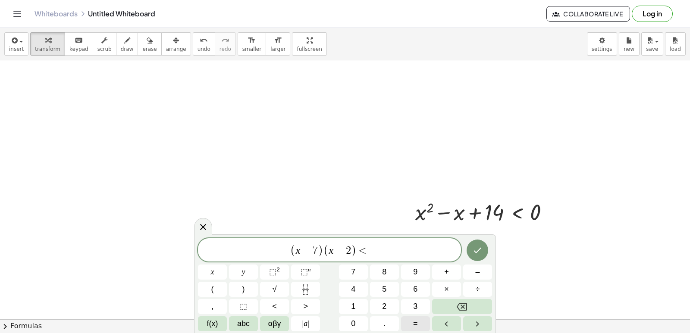
click at [419, 322] on button "=" at bounding box center [415, 324] width 29 height 15
click at [358, 323] on button "0" at bounding box center [353, 324] width 29 height 15
click at [484, 251] on button "Done" at bounding box center [478, 251] width 22 height 22
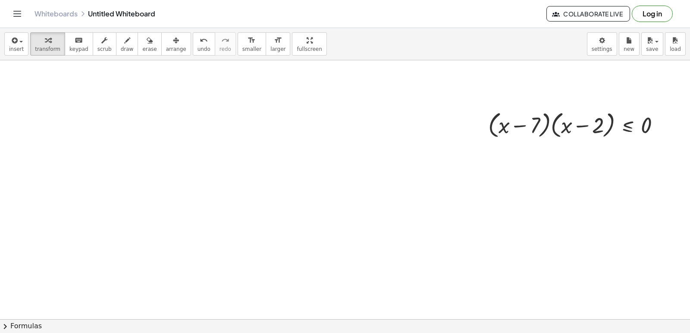
scroll to position [1993, 0]
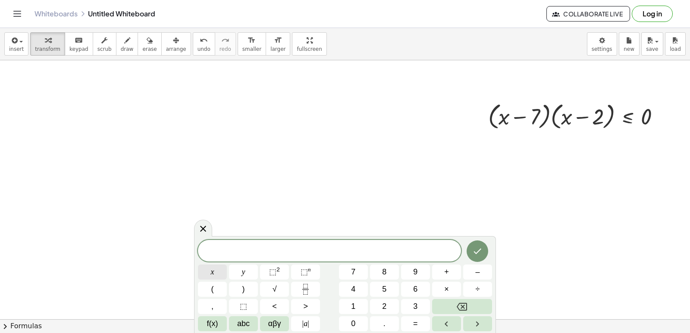
click at [206, 273] on button "x" at bounding box center [212, 272] width 29 height 15
click at [274, 269] on span "⬚" at bounding box center [272, 272] width 7 height 9
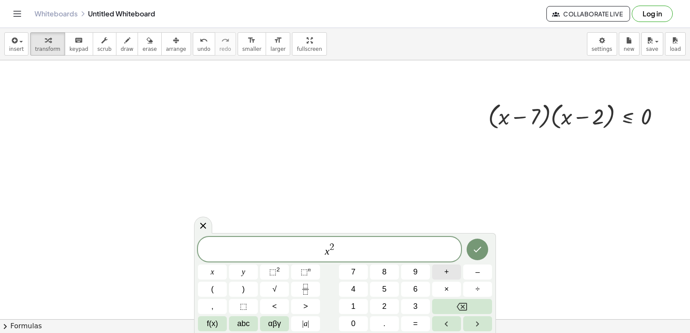
click at [443, 274] on button "+" at bounding box center [446, 272] width 29 height 15
click at [216, 271] on button "x" at bounding box center [212, 272] width 29 height 15
click at [487, 271] on button "–" at bounding box center [477, 272] width 29 height 15
click at [360, 303] on button "1" at bounding box center [353, 306] width 29 height 15
click at [380, 292] on button "5" at bounding box center [384, 289] width 29 height 15
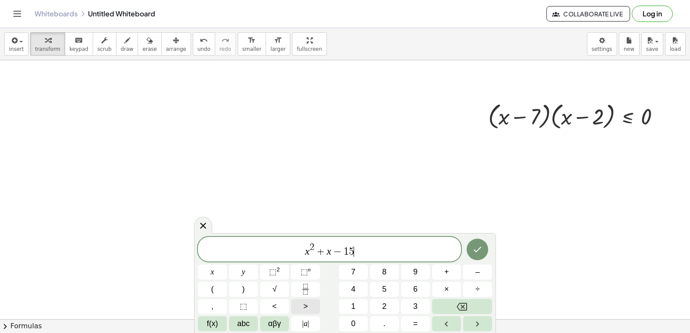
click at [315, 310] on button ">" at bounding box center [305, 306] width 29 height 15
click at [358, 322] on button "0" at bounding box center [353, 324] width 29 height 15
click at [482, 242] on button "Done" at bounding box center [478, 250] width 22 height 22
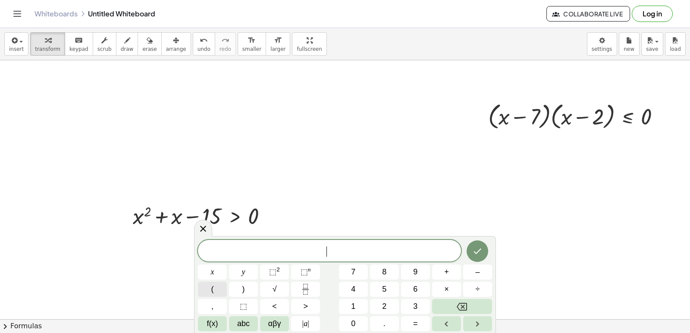
click at [223, 289] on button "(" at bounding box center [212, 289] width 29 height 15
click at [169, 220] on div at bounding box center [204, 215] width 150 height 29
drag, startPoint x: 200, startPoint y: 123, endPoint x: 207, endPoint y: 131, distance: 10.7
drag, startPoint x: 207, startPoint y: 230, endPoint x: 204, endPoint y: 217, distance: 12.5
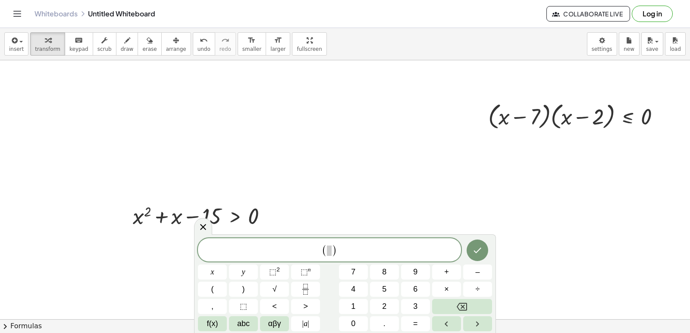
click at [207, 228] on icon at bounding box center [203, 227] width 10 height 10
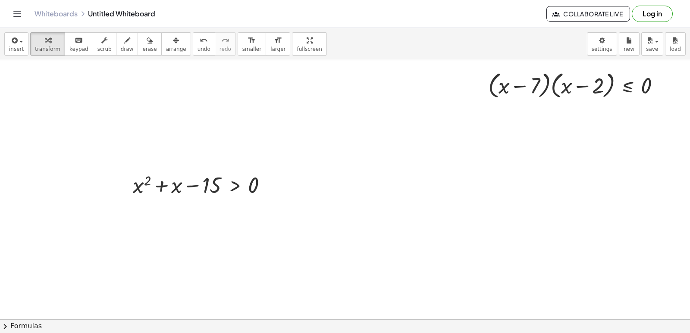
scroll to position [2080, 0]
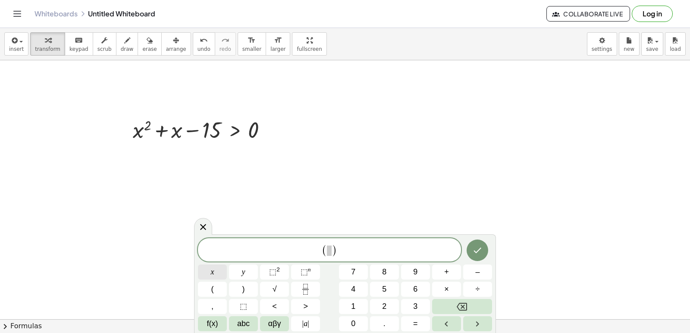
click at [216, 274] on button "x" at bounding box center [212, 272] width 29 height 15
click at [481, 302] on button "Backspace" at bounding box center [462, 306] width 60 height 15
click at [482, 302] on button "Backspace" at bounding box center [462, 306] width 60 height 15
click at [221, 273] on button "x" at bounding box center [212, 272] width 29 height 15
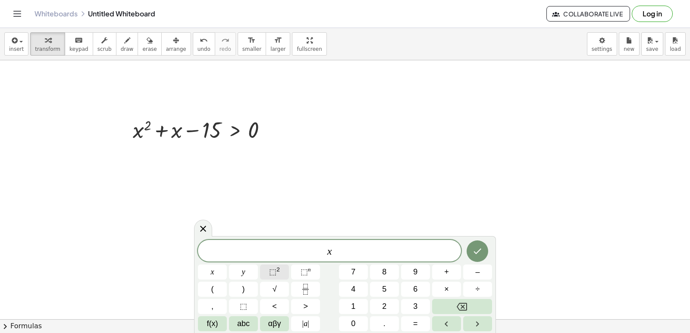
click at [274, 268] on span "⬚" at bounding box center [272, 272] width 7 height 9
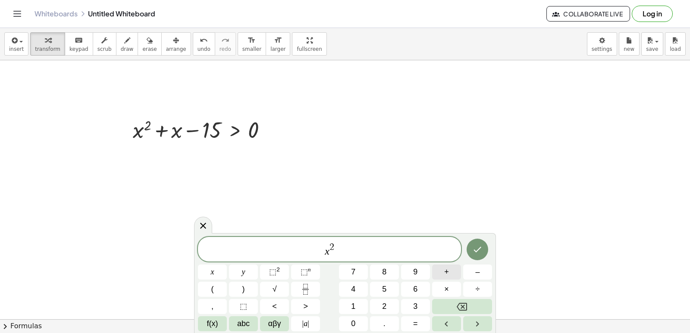
click at [451, 278] on button "+" at bounding box center [446, 272] width 29 height 15
click at [378, 303] on button "2" at bounding box center [384, 306] width 29 height 15
click at [211, 271] on span "x" at bounding box center [212, 273] width 3 height 12
click at [483, 271] on button "–" at bounding box center [477, 272] width 29 height 15
click at [361, 302] on button "1" at bounding box center [353, 306] width 29 height 15
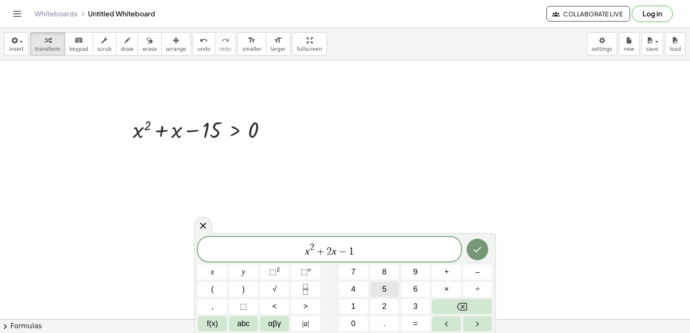
click at [383, 284] on span "5" at bounding box center [384, 290] width 4 height 12
click at [308, 311] on button ">" at bounding box center [305, 306] width 29 height 15
click at [354, 322] on span "0" at bounding box center [353, 324] width 4 height 12
click at [480, 247] on icon "Done" at bounding box center [477, 250] width 10 height 10
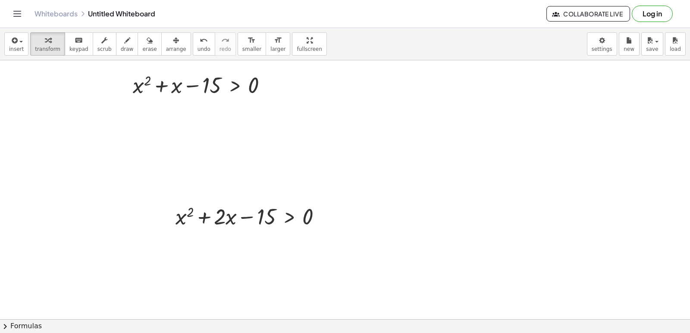
scroll to position [2166, 0]
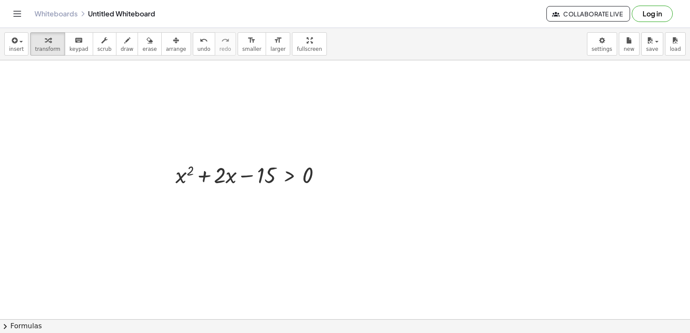
drag, startPoint x: 199, startPoint y: 241, endPoint x: 340, endPoint y: 207, distance: 145.4
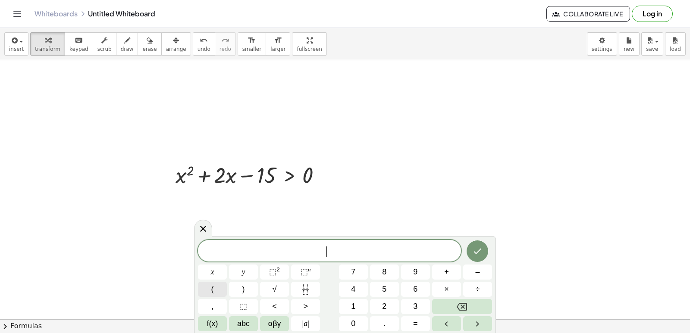
click at [208, 292] on button "(" at bounding box center [212, 289] width 29 height 15
click at [219, 267] on button "x" at bounding box center [212, 272] width 29 height 15
click at [454, 271] on button "+" at bounding box center [446, 272] width 29 height 15
click at [388, 287] on button "5" at bounding box center [384, 289] width 29 height 15
click at [248, 292] on button ")" at bounding box center [243, 289] width 29 height 15
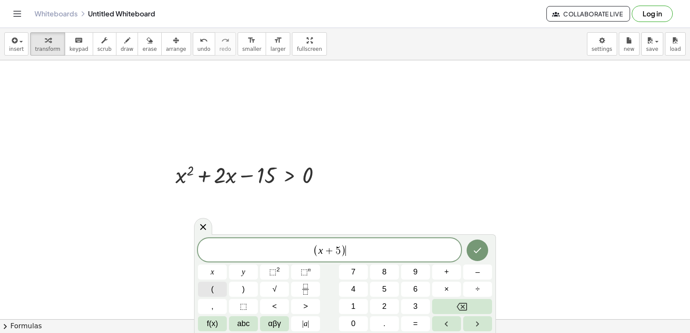
click at [215, 290] on button "(" at bounding box center [212, 289] width 29 height 15
click at [220, 277] on button "x" at bounding box center [212, 272] width 29 height 15
click at [482, 270] on button "–" at bounding box center [477, 272] width 29 height 15
click at [414, 303] on span "3" at bounding box center [415, 307] width 4 height 12
click at [248, 288] on button ")" at bounding box center [243, 289] width 29 height 15
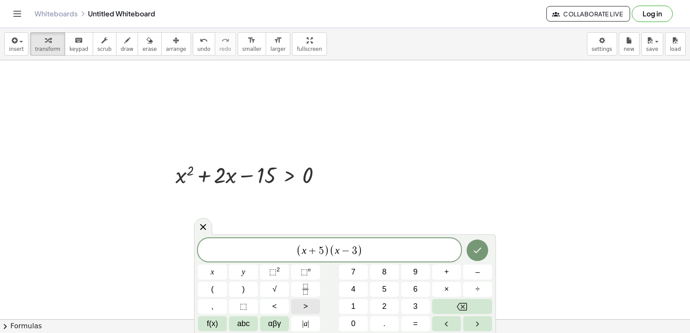
click at [310, 308] on button ">" at bounding box center [305, 306] width 29 height 15
click at [352, 322] on span "0" at bounding box center [353, 324] width 4 height 12
click at [478, 247] on icon "Done" at bounding box center [477, 250] width 10 height 10
